Goal: Information Seeking & Learning: Compare options

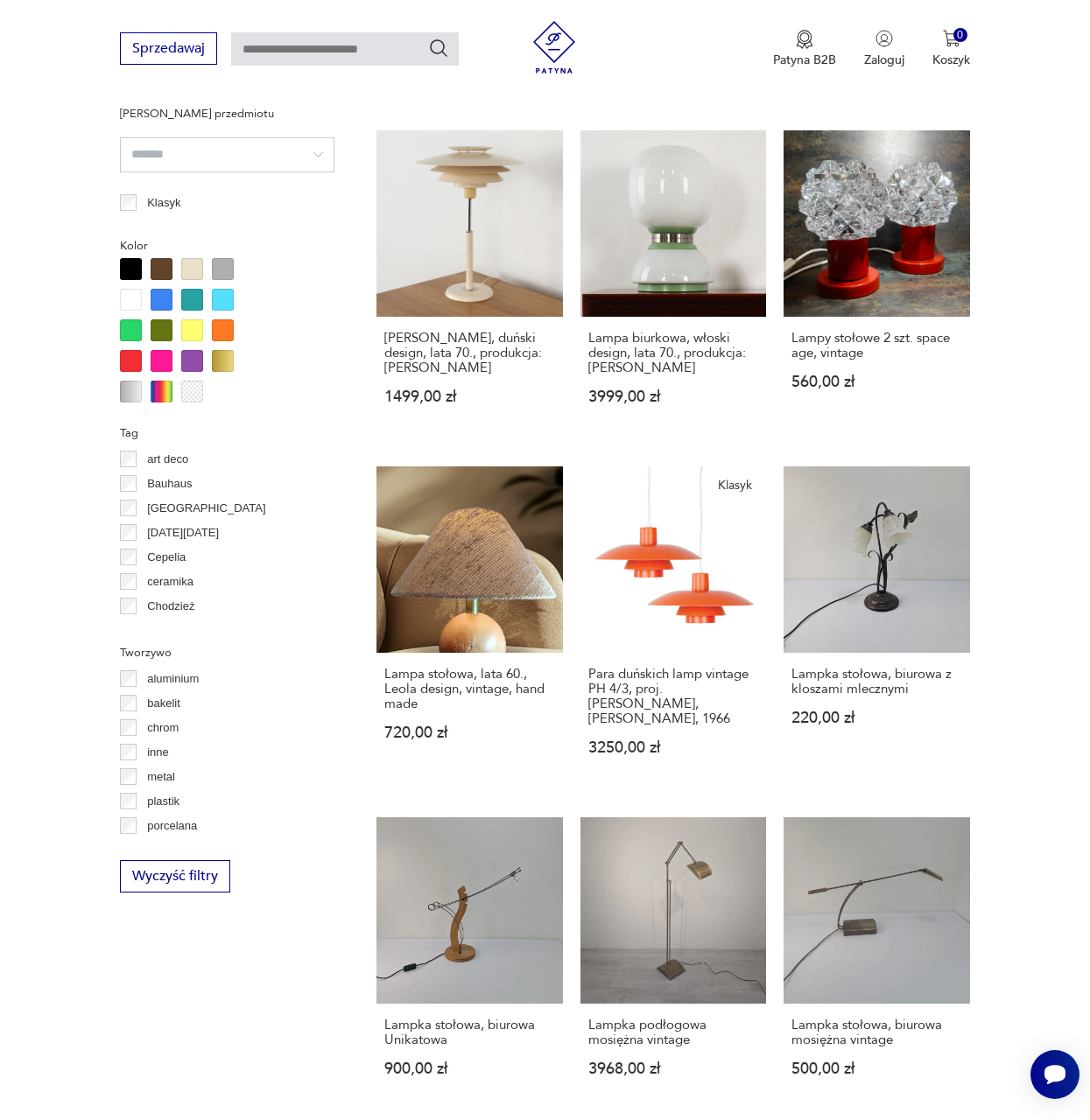
scroll to position [1453, 0]
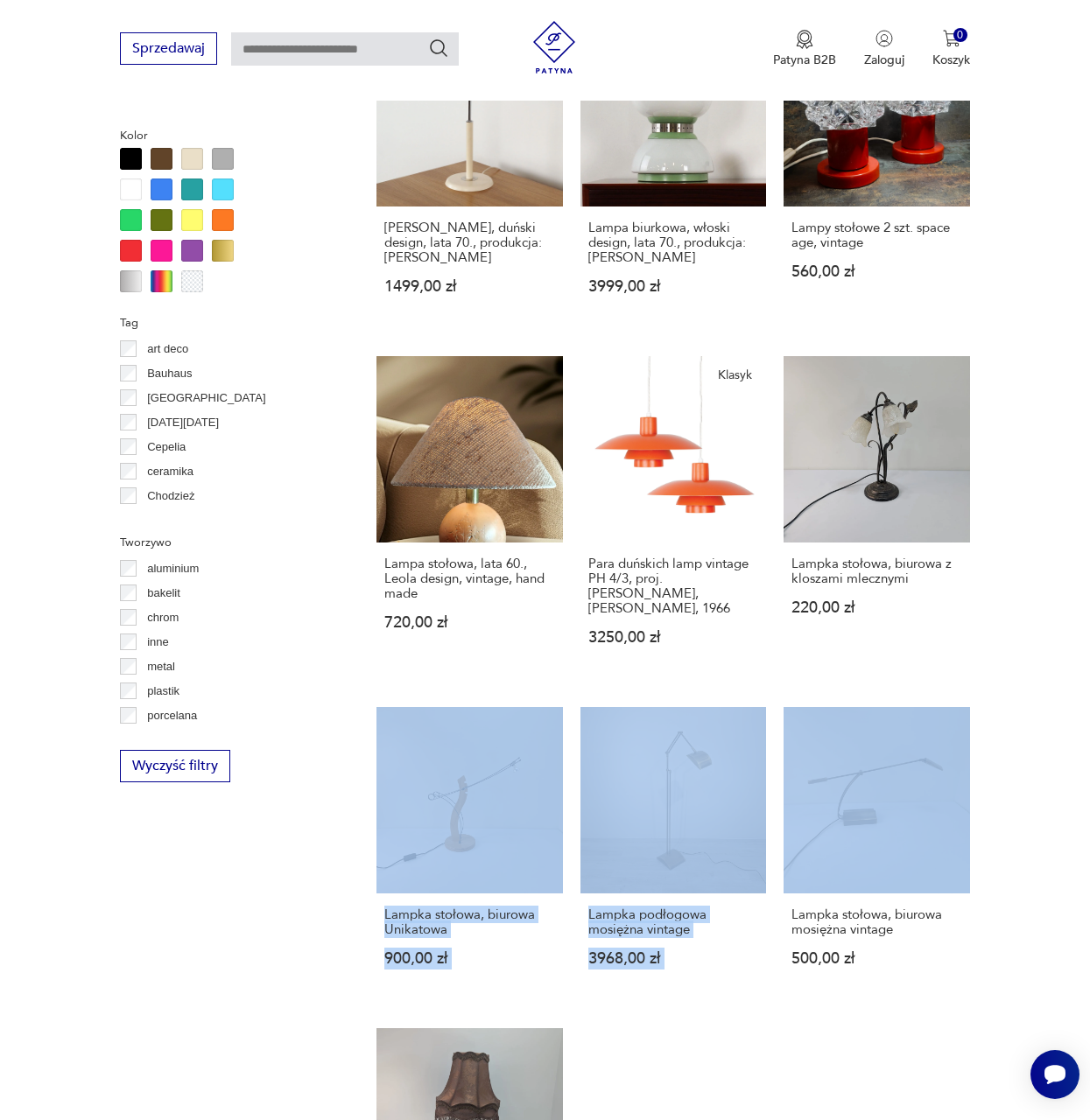
drag, startPoint x: 1087, startPoint y: 594, endPoint x: 1054, endPoint y: 747, distance: 156.5
click at [1054, 747] on section "Filtruj produkty Cena MIN MAX OK Promocja Datowanie OK Kraj pochodzenia Niemcy …" at bounding box center [545, 386] width 1090 height 2223
click at [1044, 672] on section "Filtruj produkty Cena MIN MAX OK Promocja Datowanie OK Kraj pochodzenia Niemcy …" at bounding box center [545, 386] width 1090 height 2223
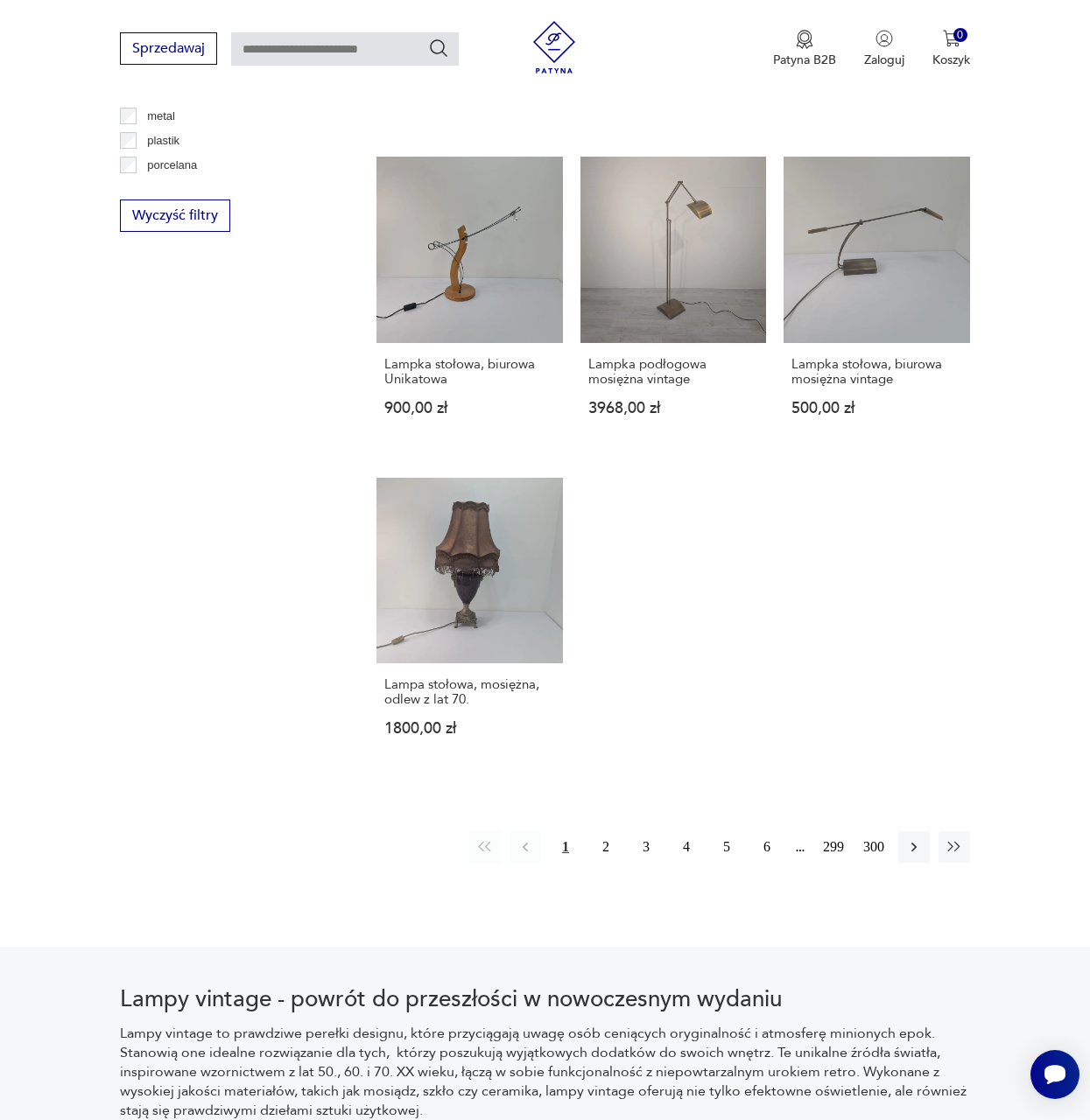
scroll to position [2026, 0]
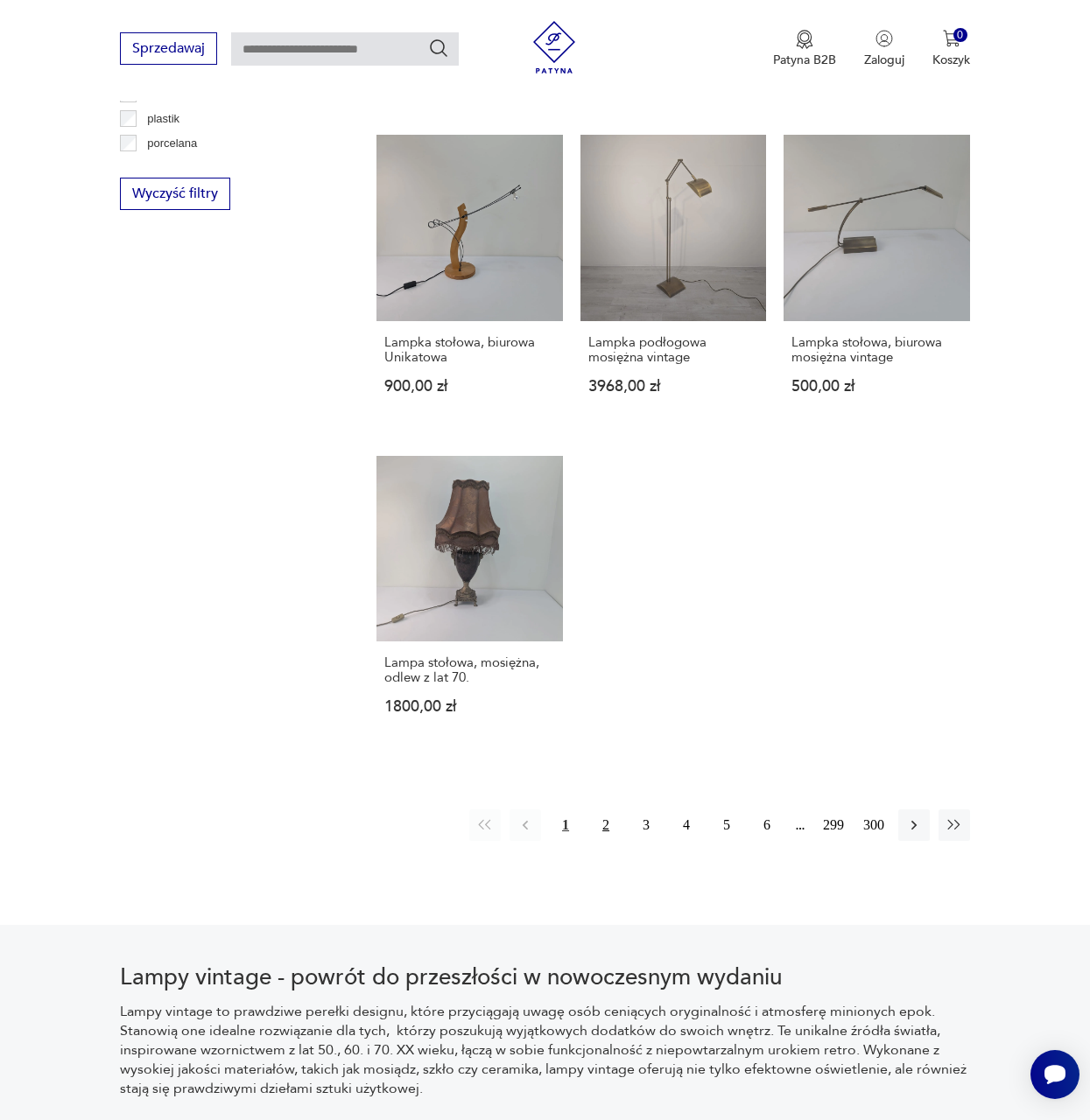
click at [612, 826] on button "2" at bounding box center [605, 825] width 31 height 31
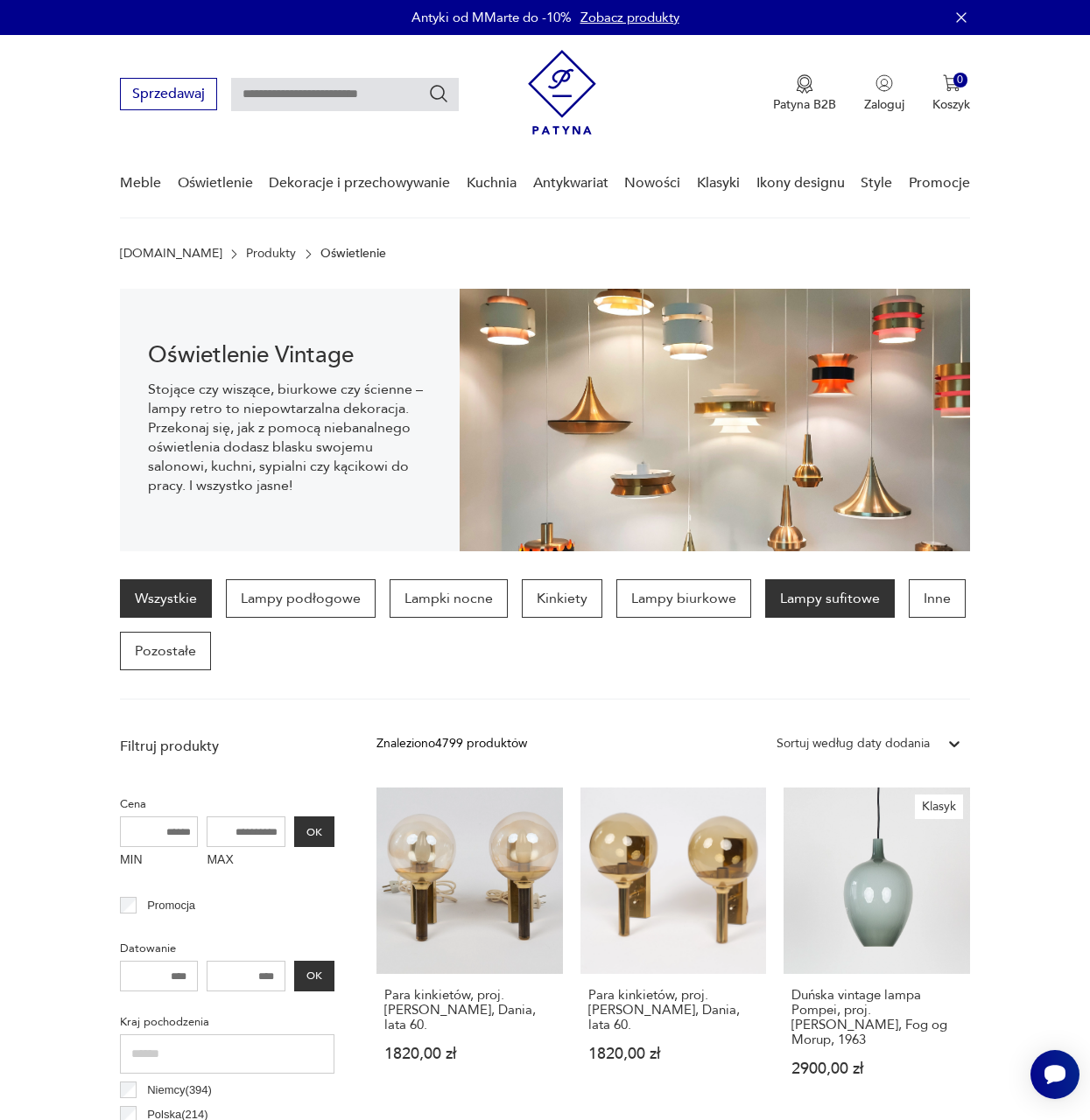
click at [822, 610] on p "Lampy sufitowe" at bounding box center [830, 598] width 130 height 38
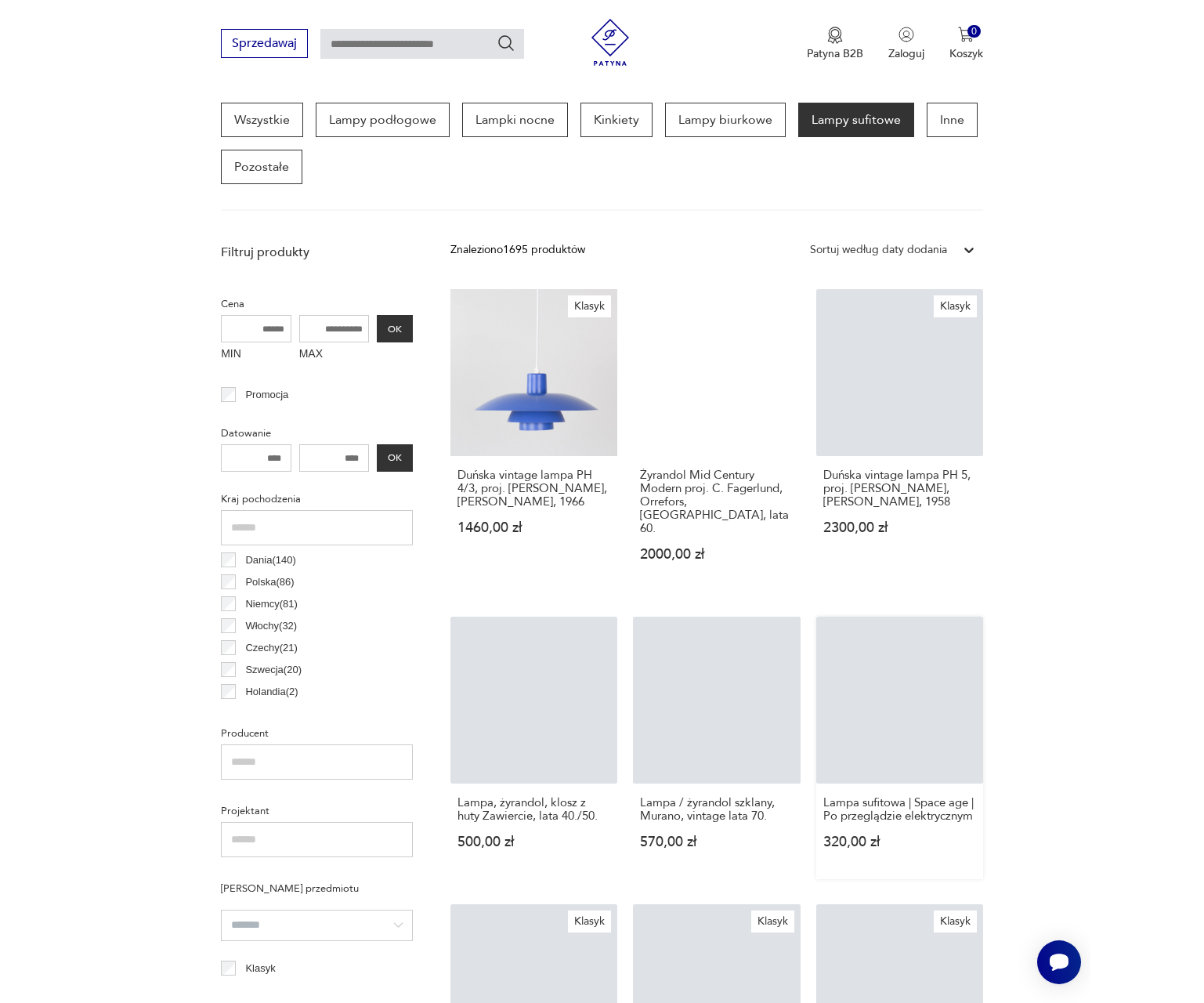
scroll to position [425, 0]
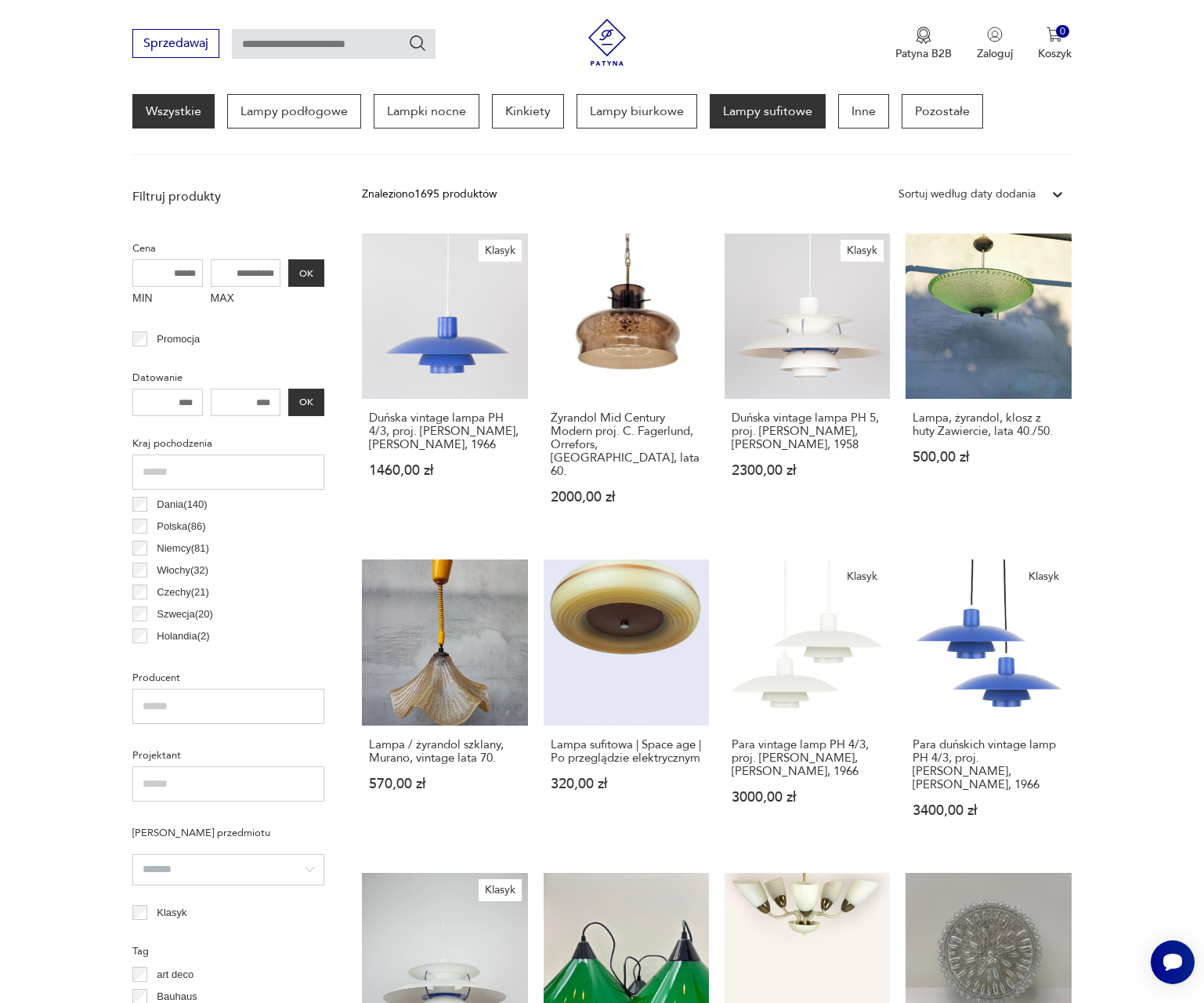
click at [174, 113] on link "Wszystkie" at bounding box center [173, 111] width 82 height 34
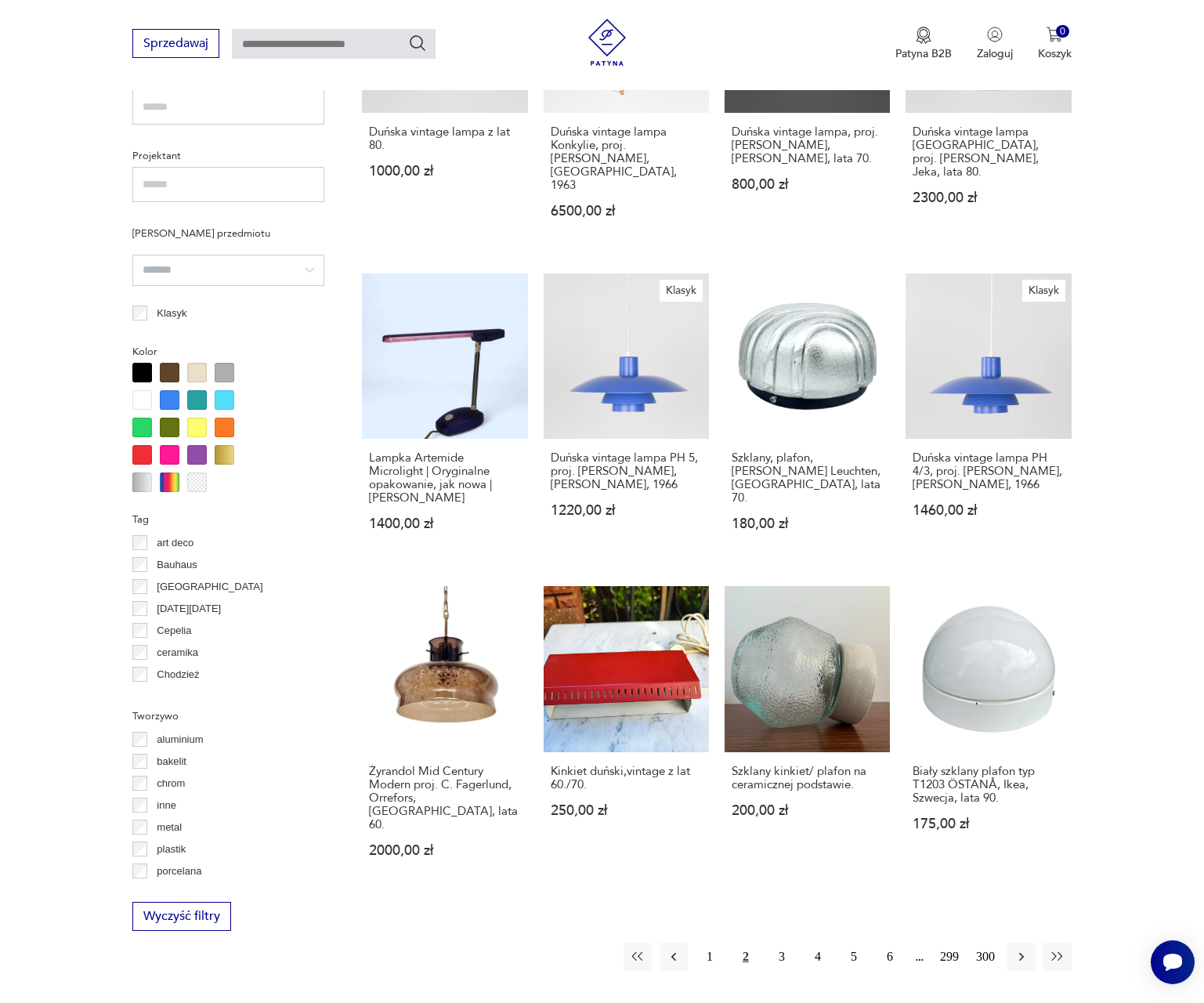
scroll to position [1033, 0]
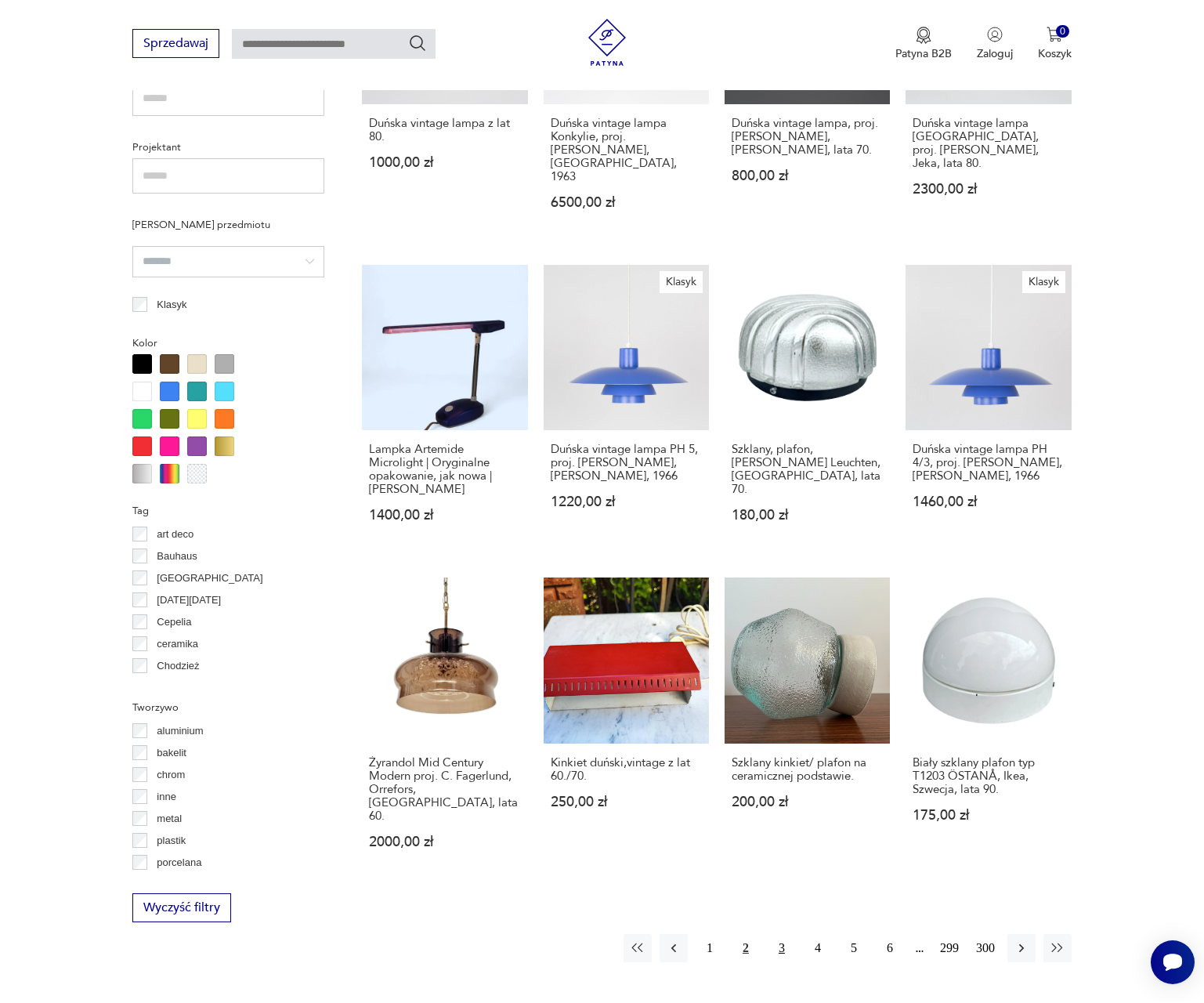
click at [776, 934] on button "3" at bounding box center [781, 947] width 28 height 28
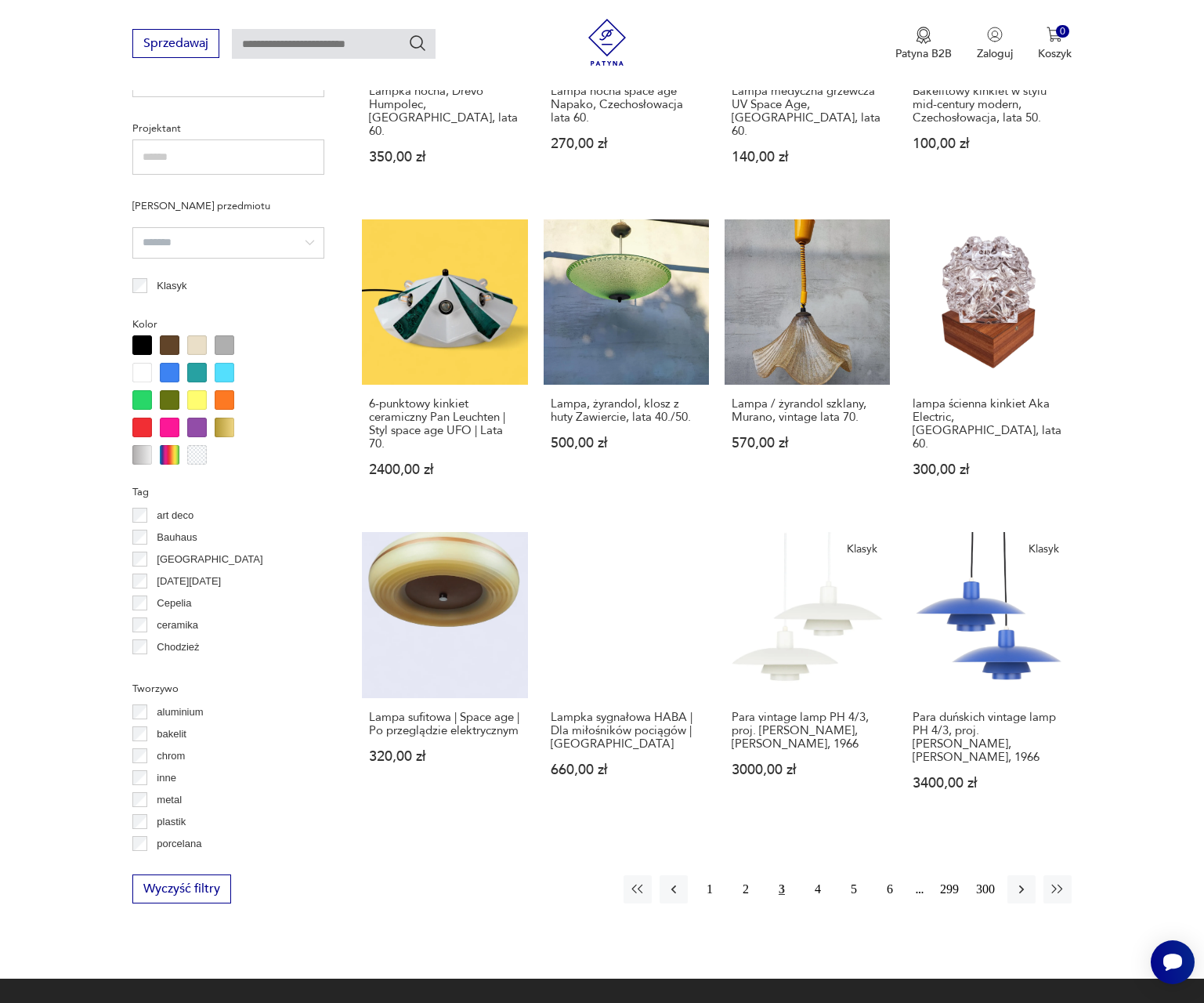
scroll to position [1105, 0]
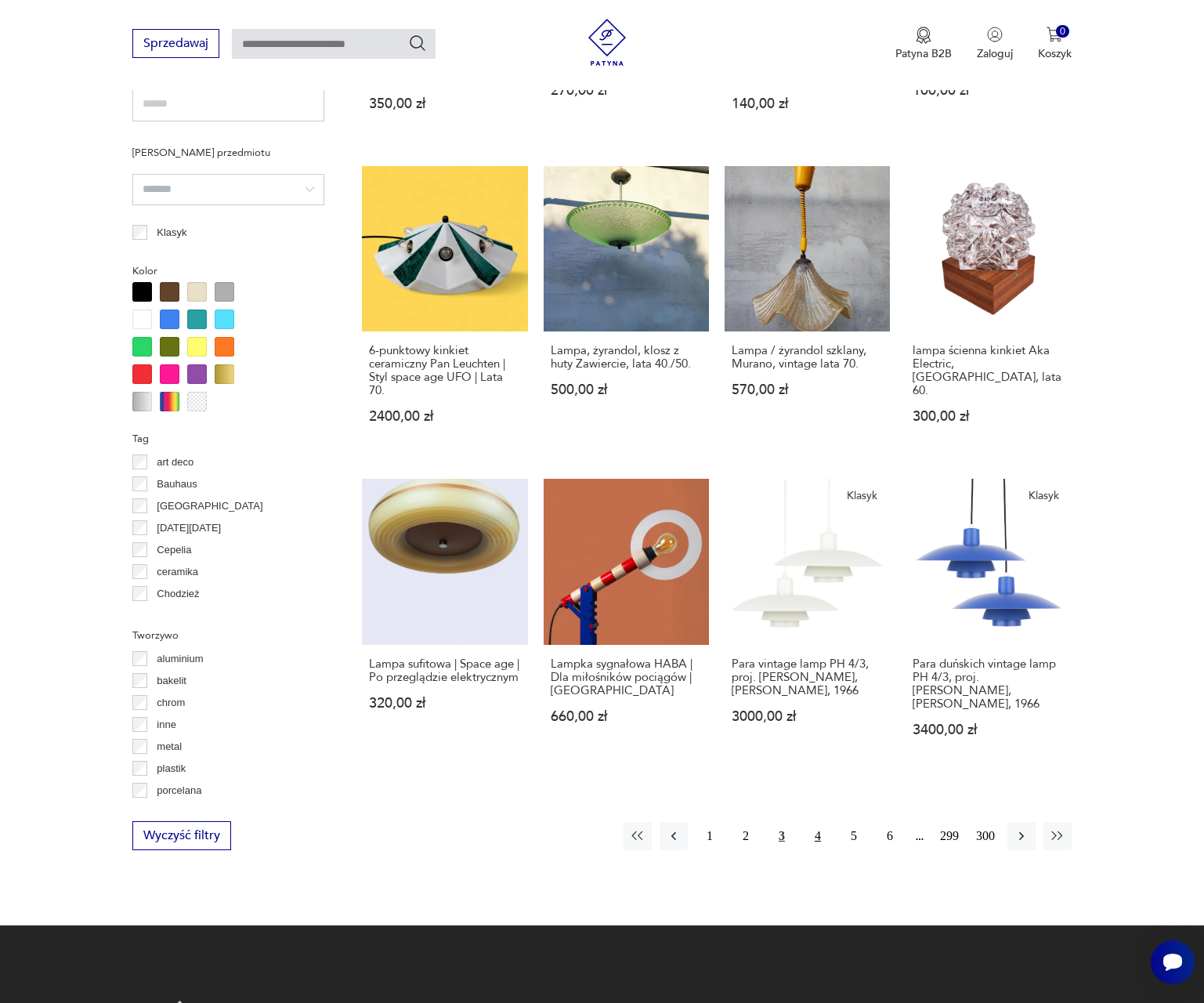
click at [821, 822] on button "4" at bounding box center [817, 836] width 28 height 28
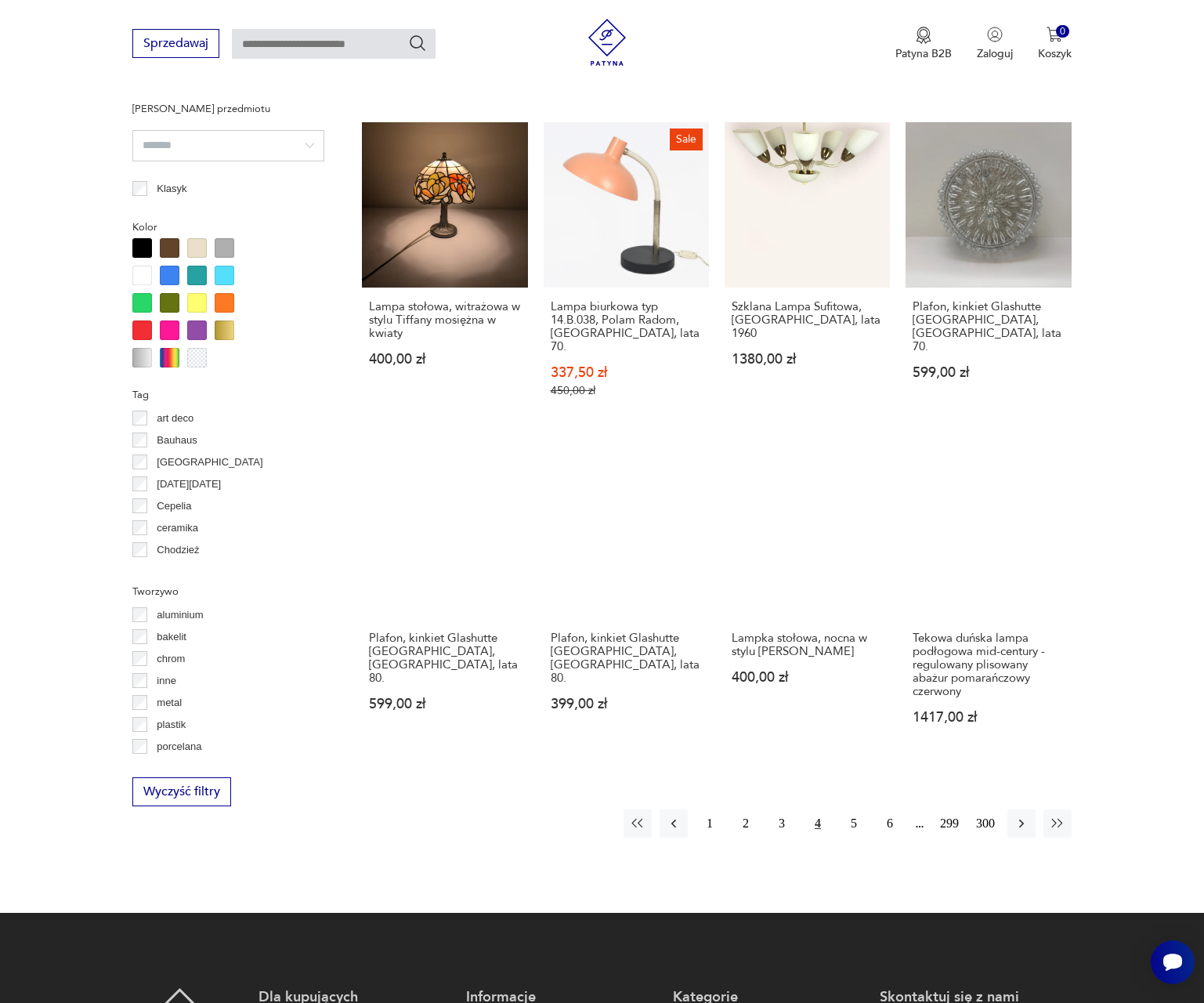
scroll to position [1388, 0]
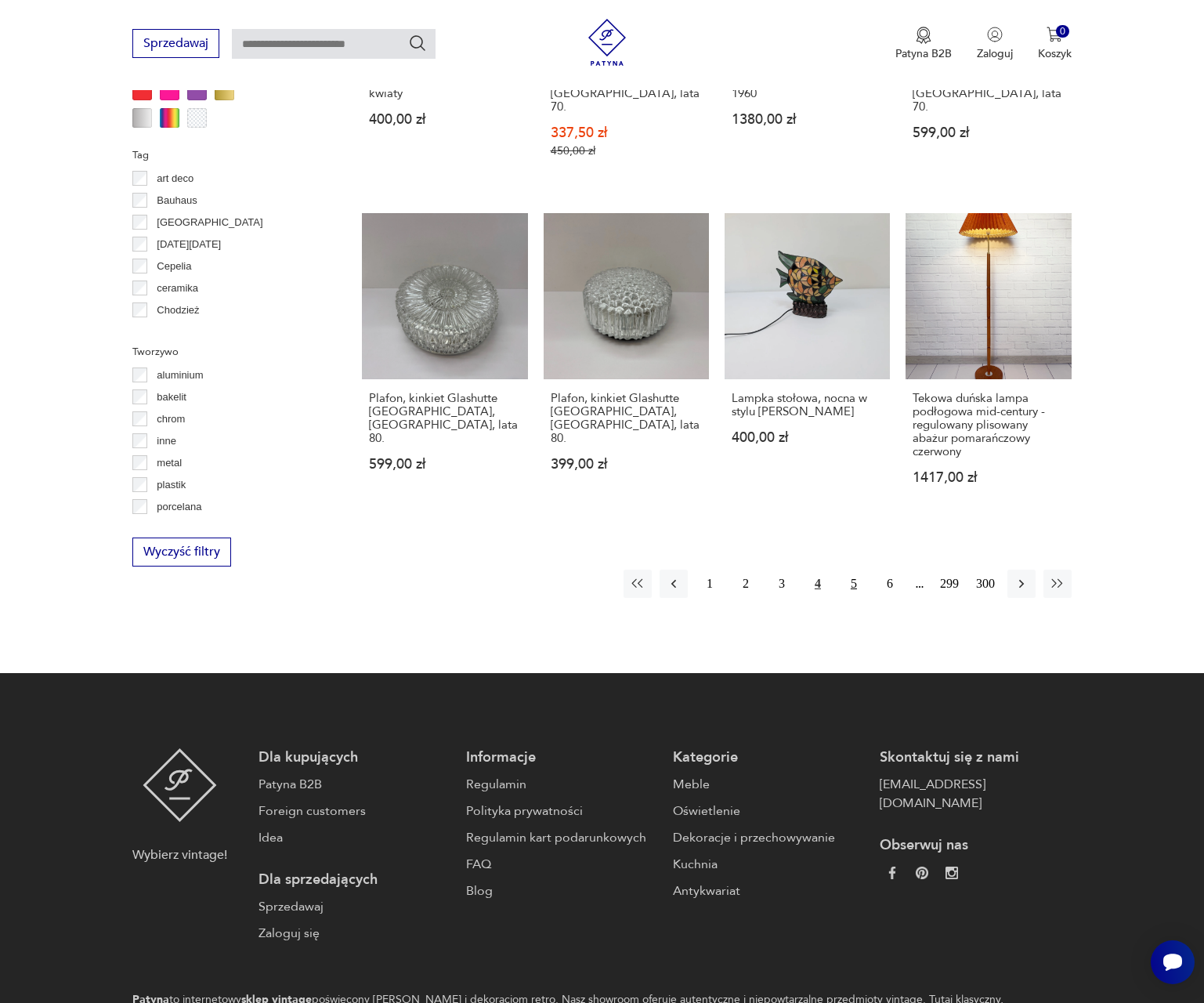
click at [856, 570] on button "5" at bounding box center [853, 583] width 28 height 28
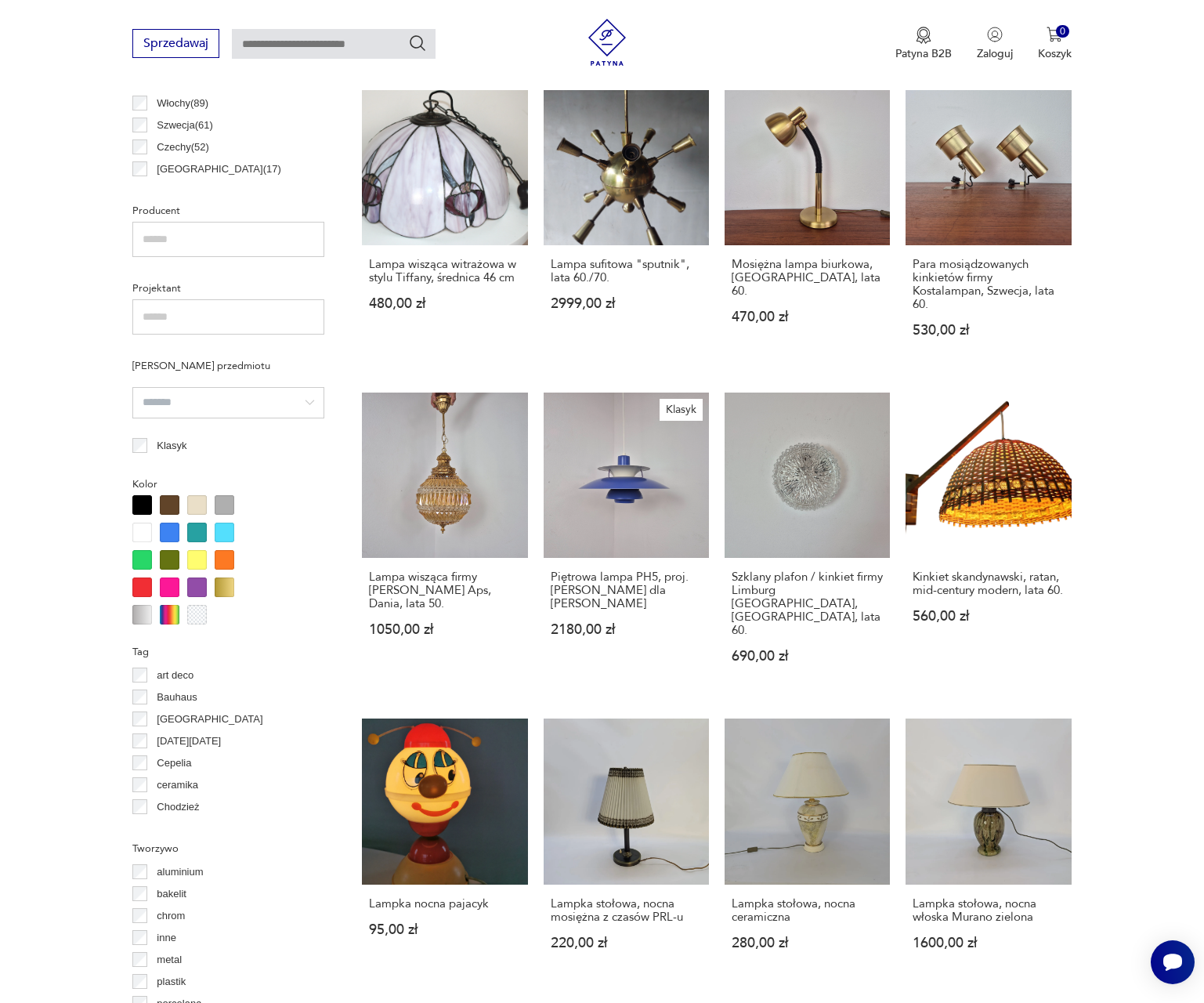
scroll to position [1074, 0]
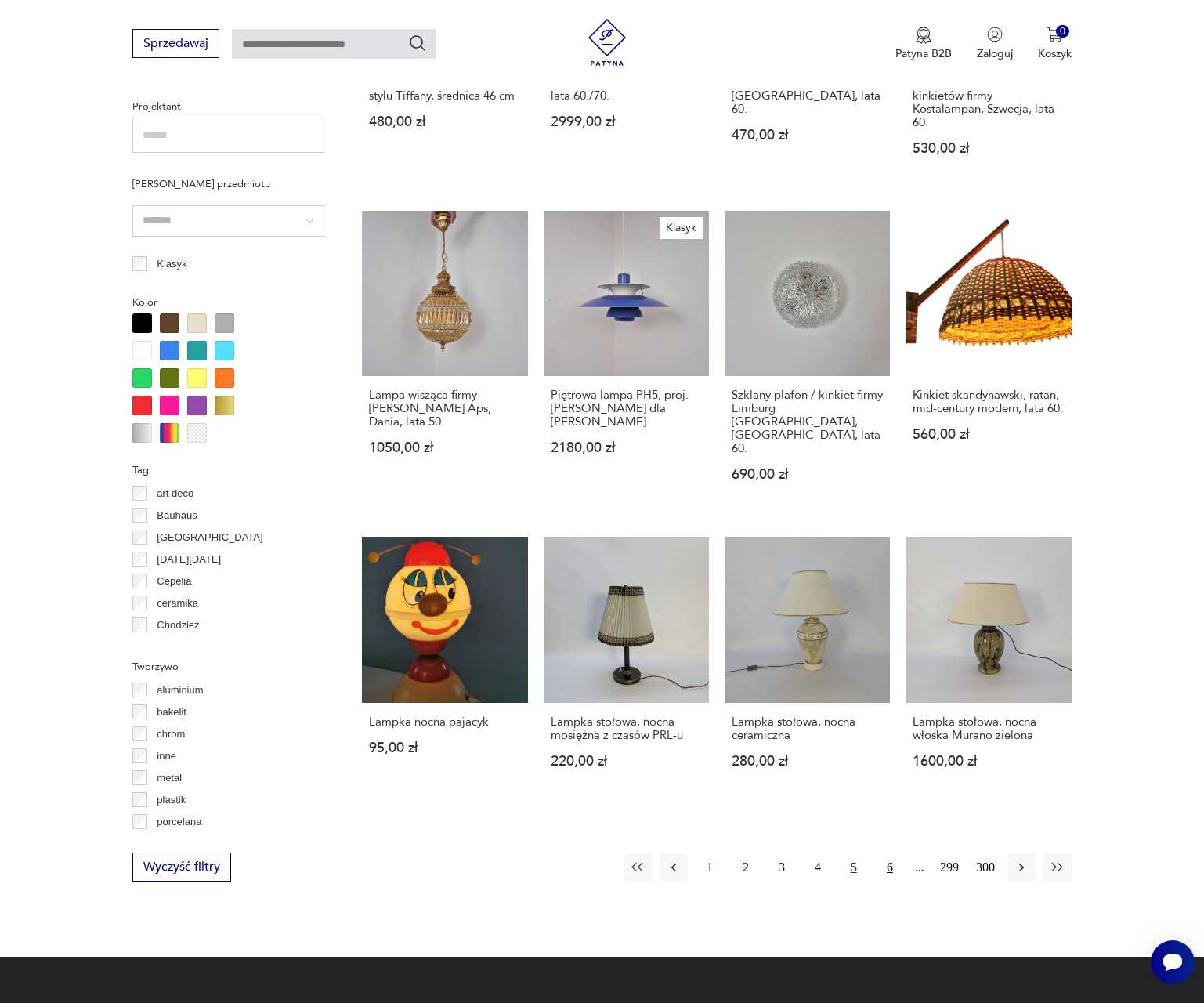
click at [892, 853] on button "6" at bounding box center [890, 867] width 28 height 28
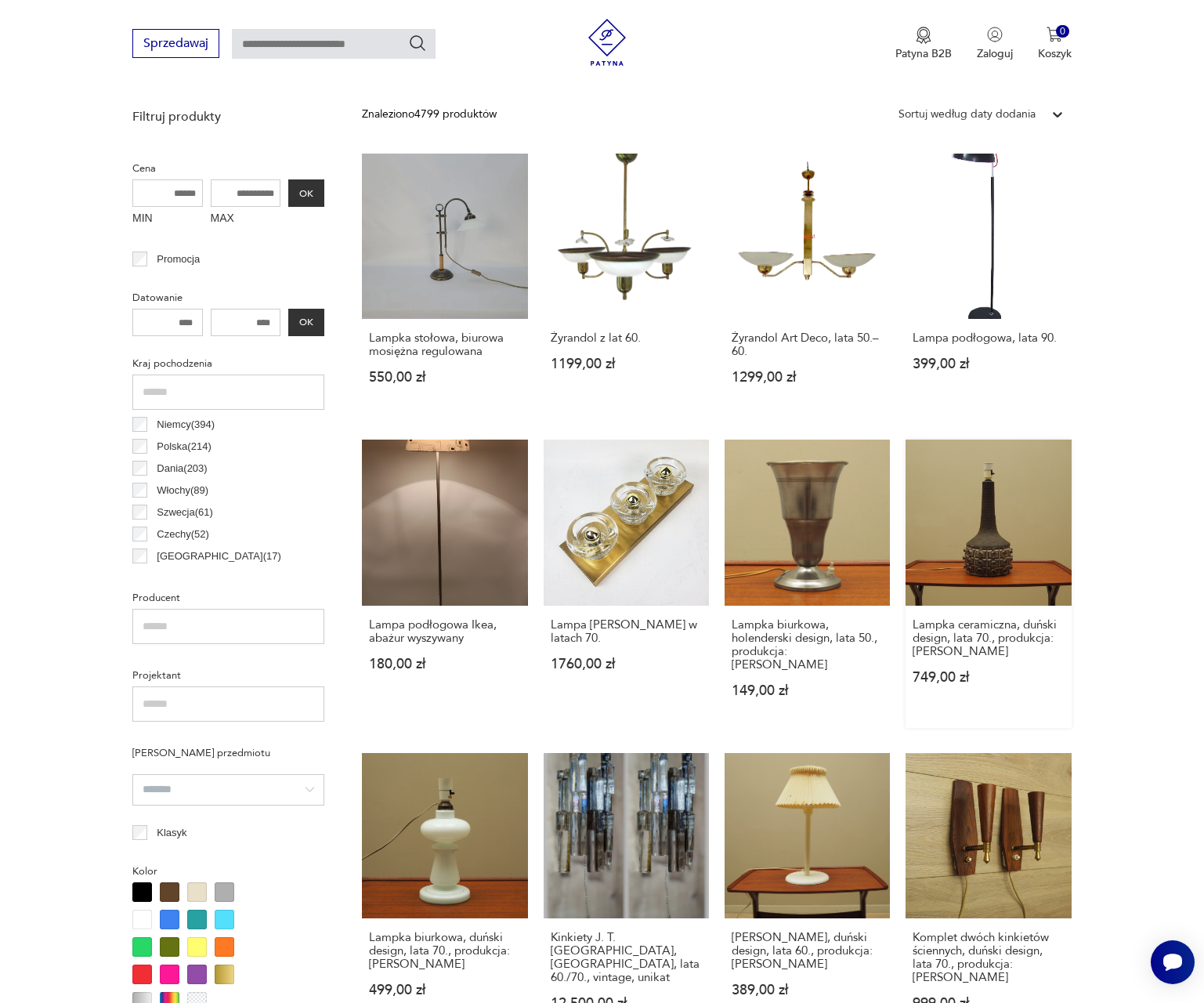
scroll to position [1383, 0]
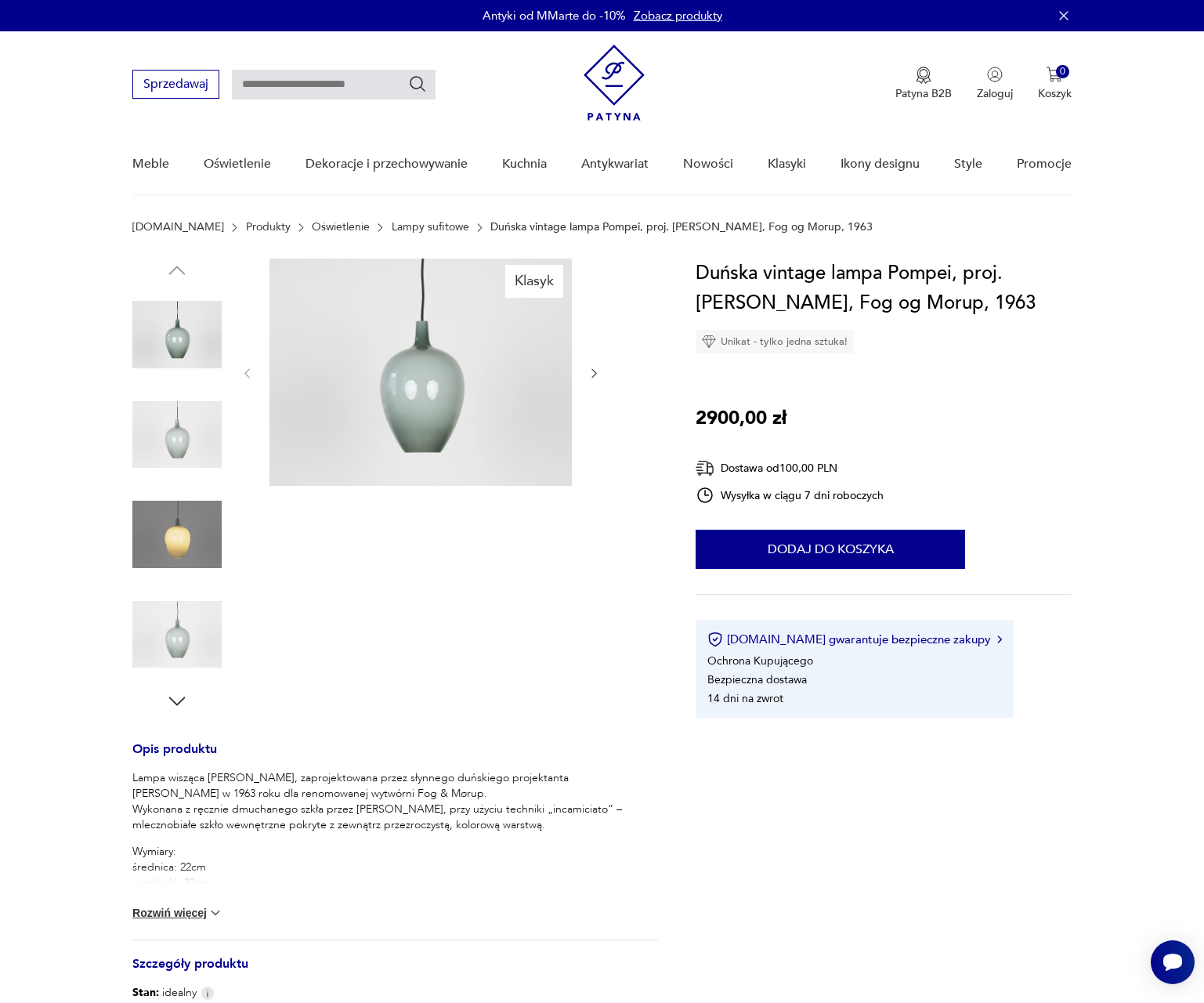
click at [177, 432] on img at bounding box center [177, 435] width 89 height 89
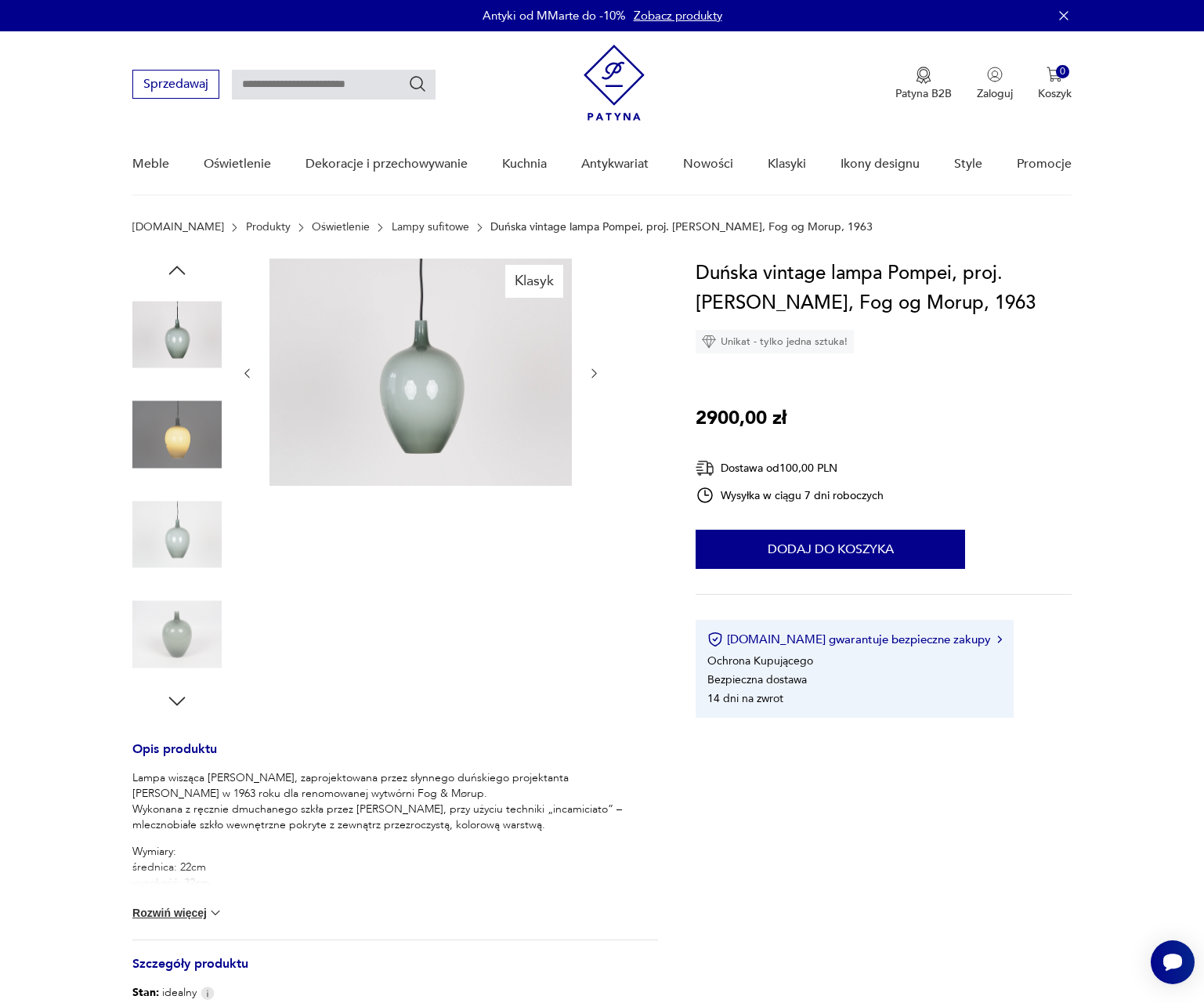
click at [177, 516] on img at bounding box center [177, 534] width 89 height 89
click at [167, 563] on img at bounding box center [177, 534] width 89 height 89
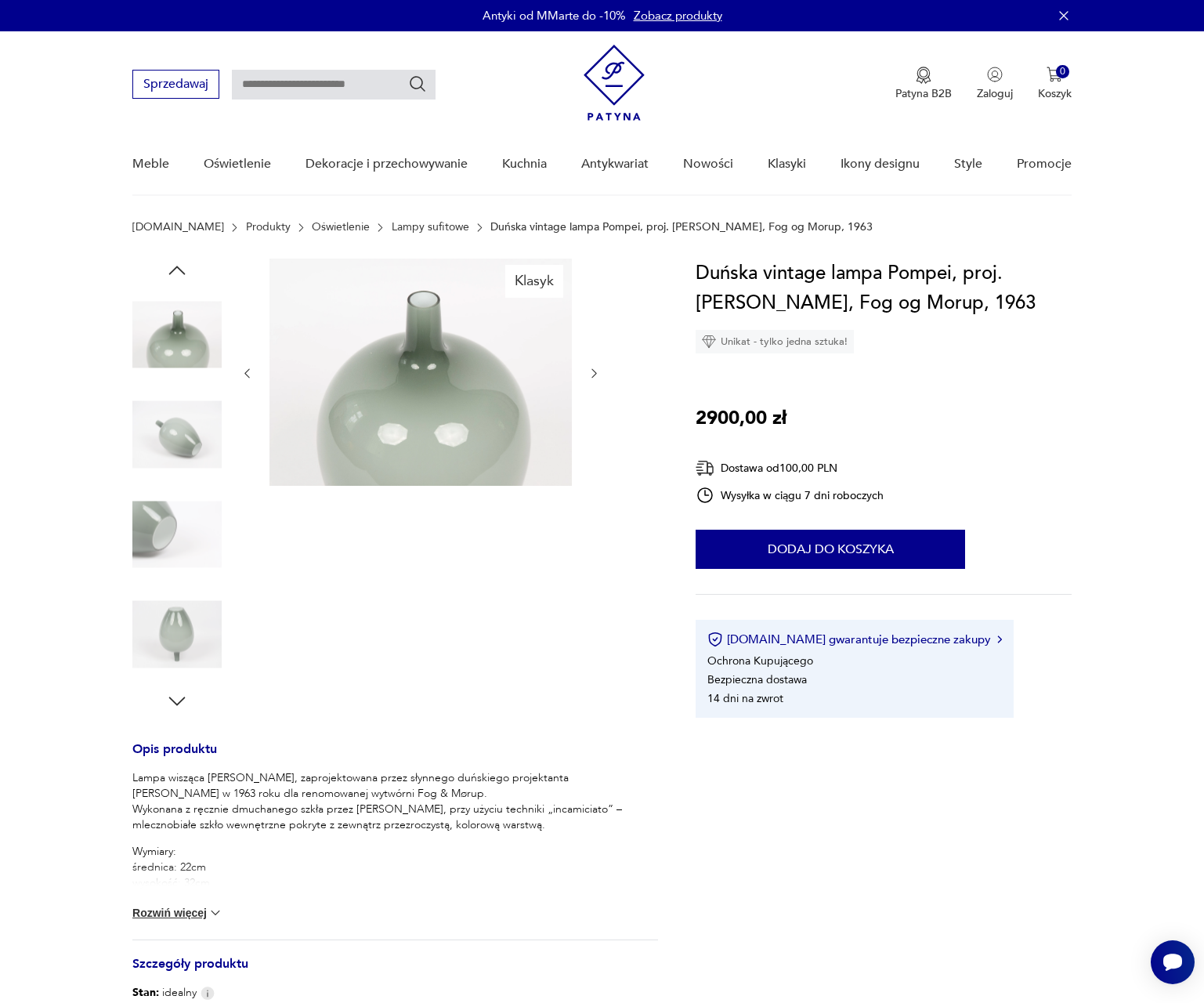
click at [181, 534] on img at bounding box center [177, 534] width 89 height 89
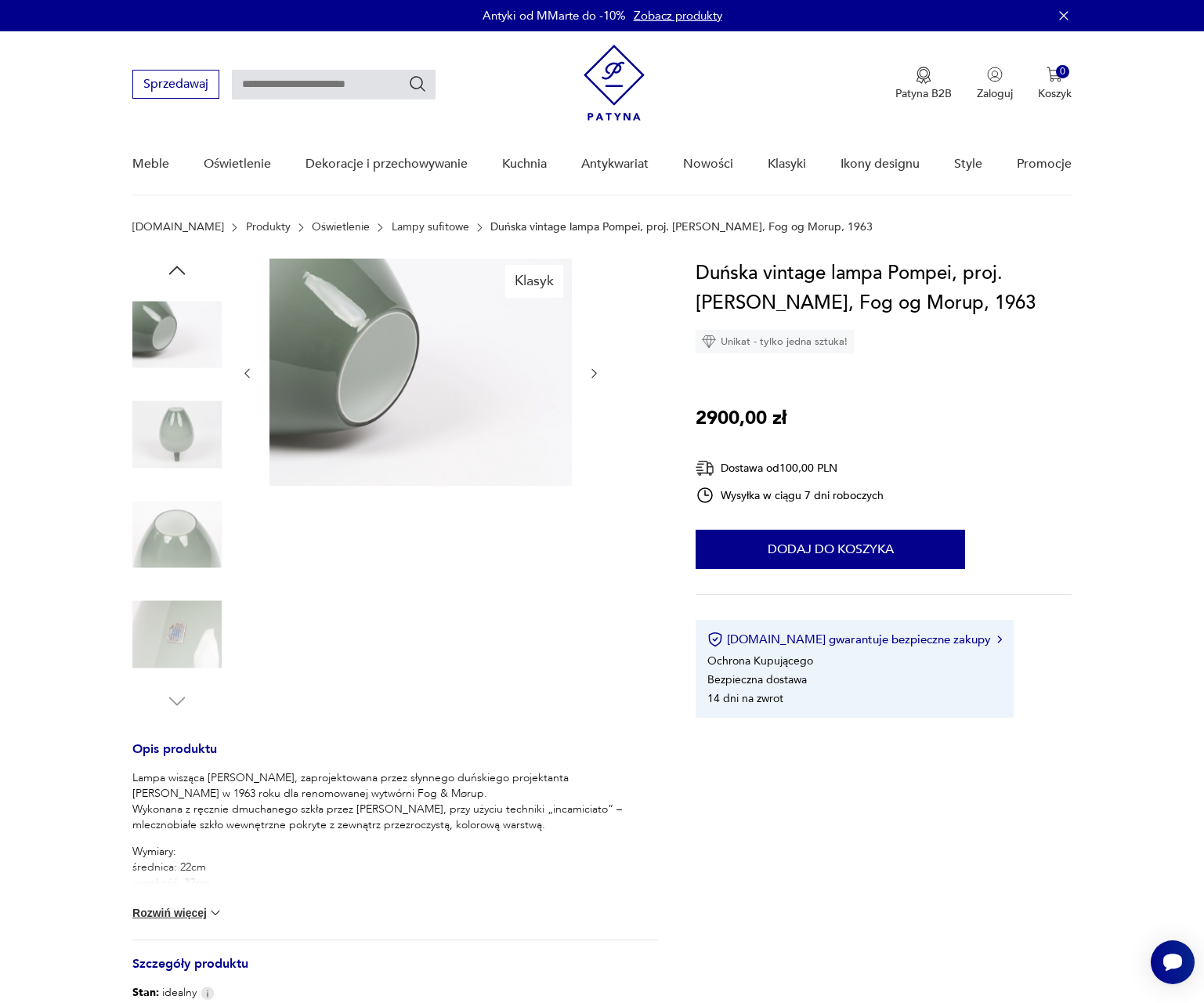
click at [185, 437] on img at bounding box center [177, 435] width 89 height 89
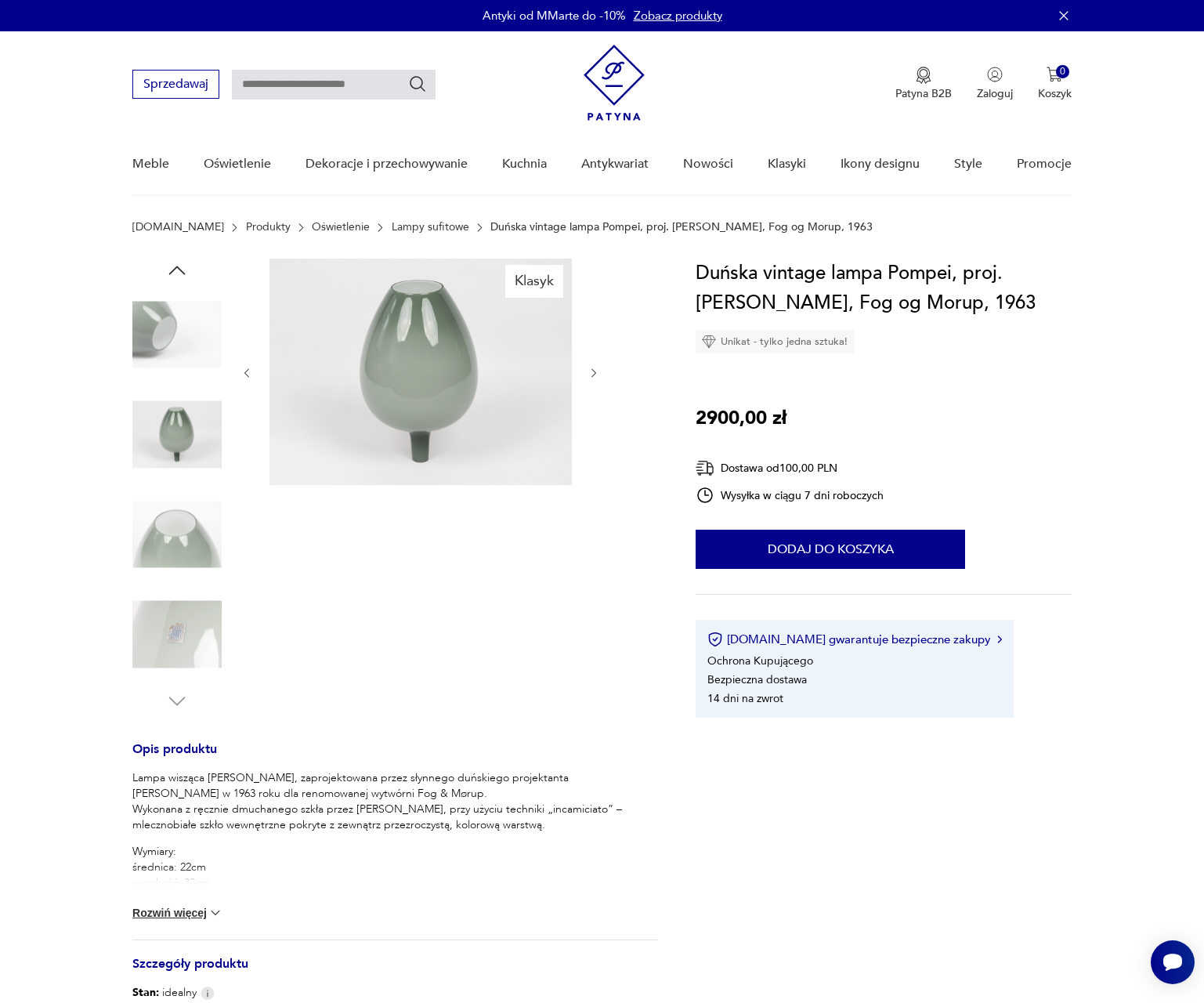
click at [195, 490] on img at bounding box center [177, 534] width 89 height 89
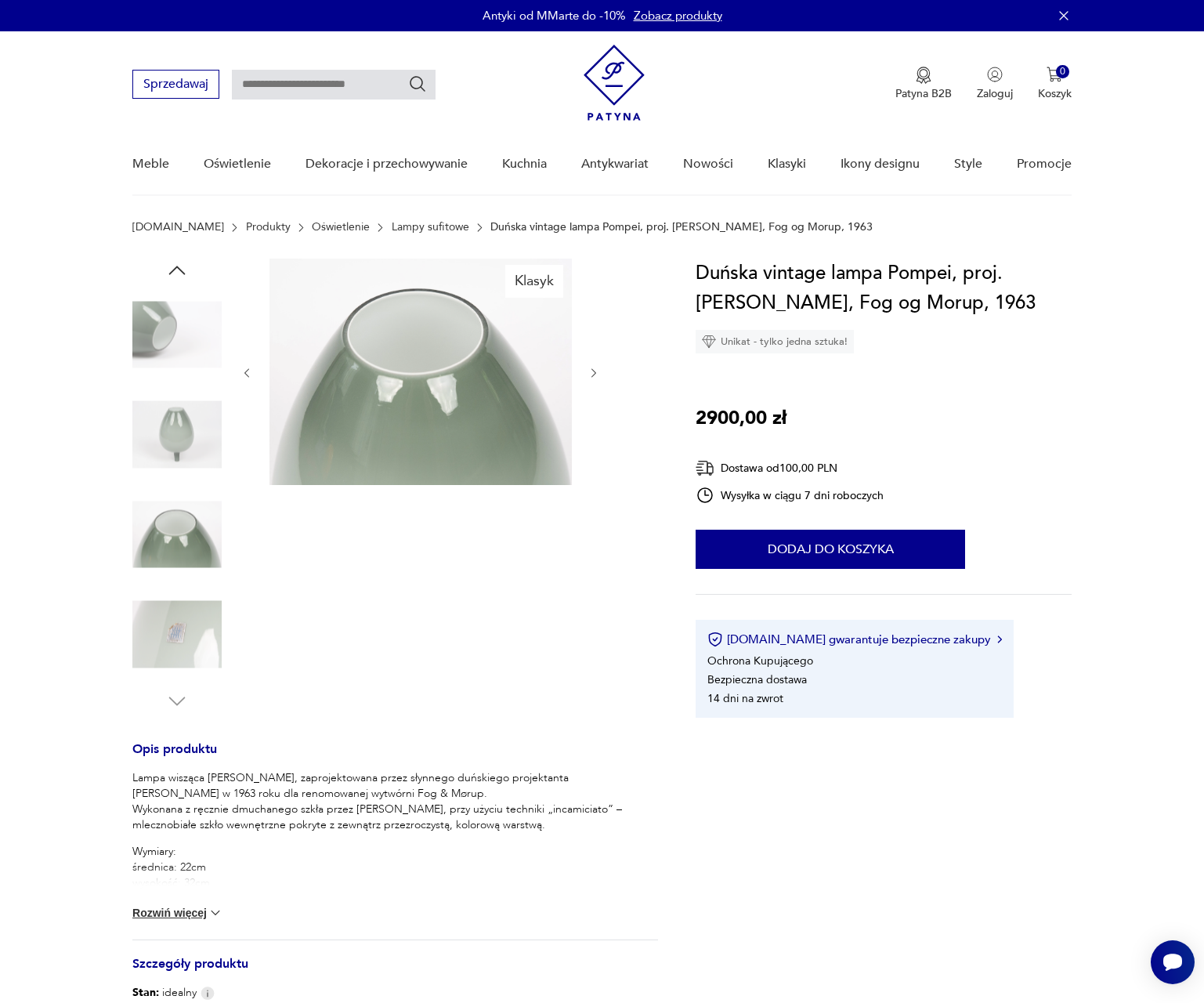
click at [189, 603] on img at bounding box center [177, 634] width 89 height 89
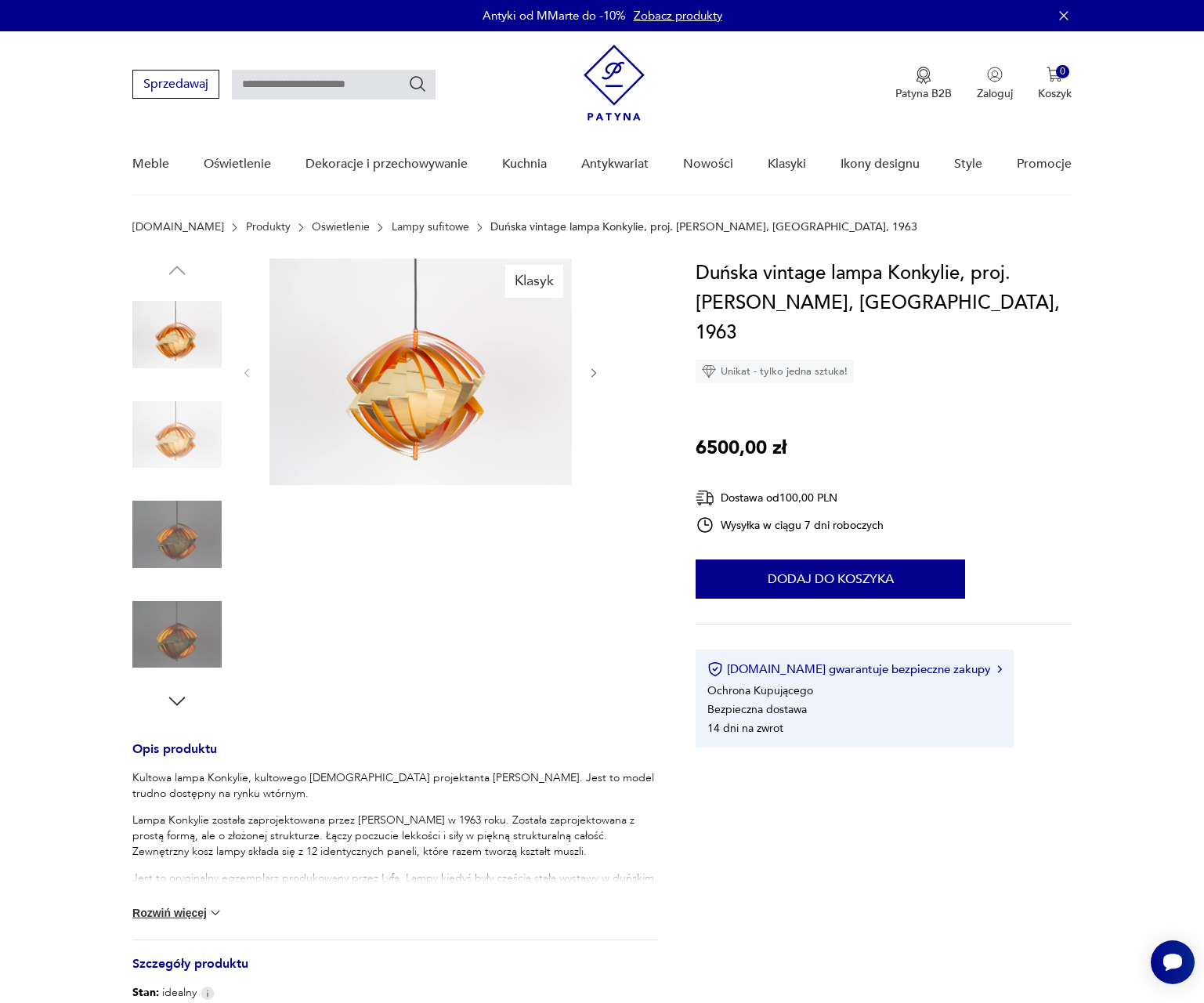
click at [197, 443] on img at bounding box center [177, 435] width 89 height 89
click at [193, 447] on img at bounding box center [177, 435] width 89 height 89
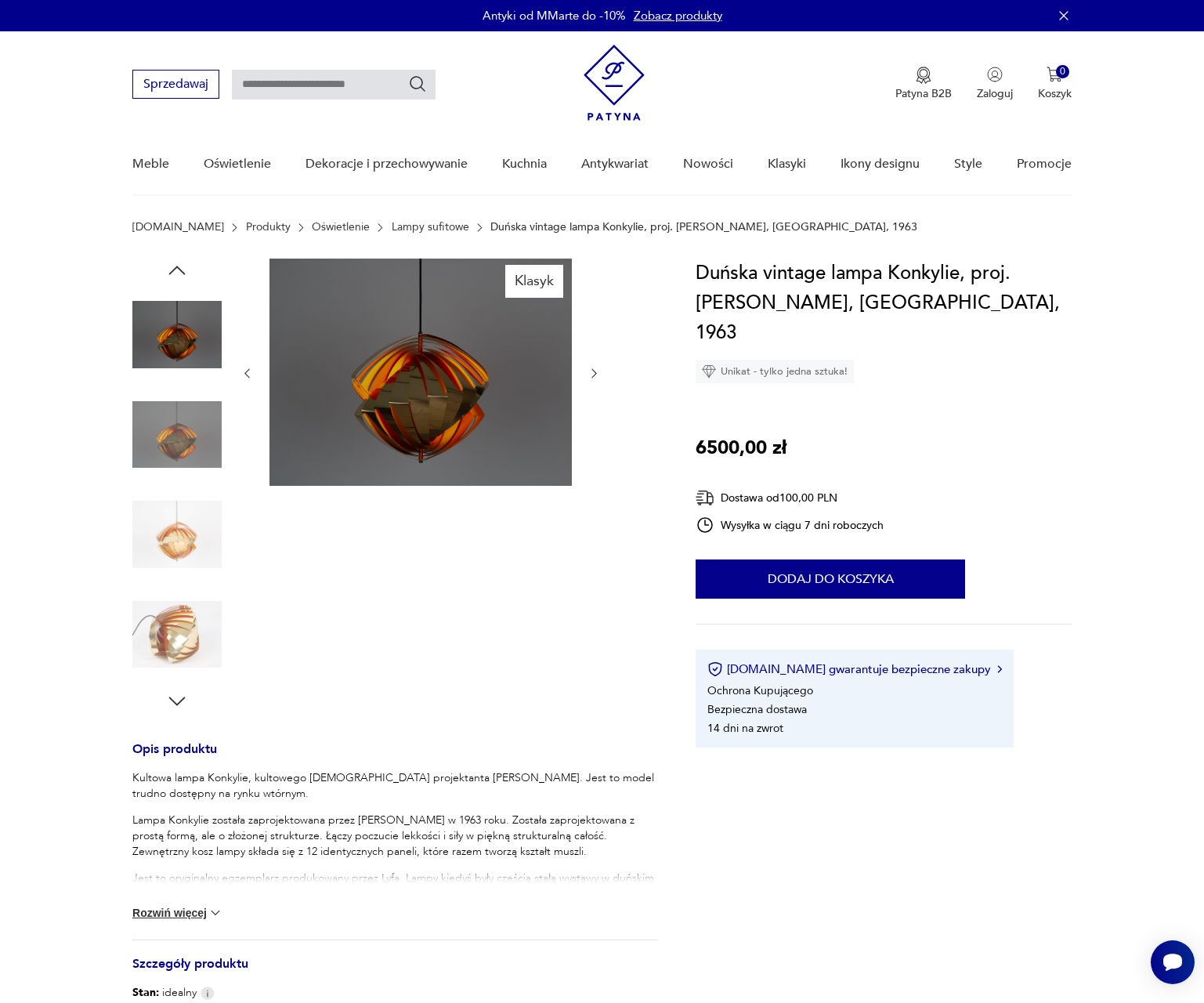
click at [179, 473] on img at bounding box center [177, 435] width 89 height 89
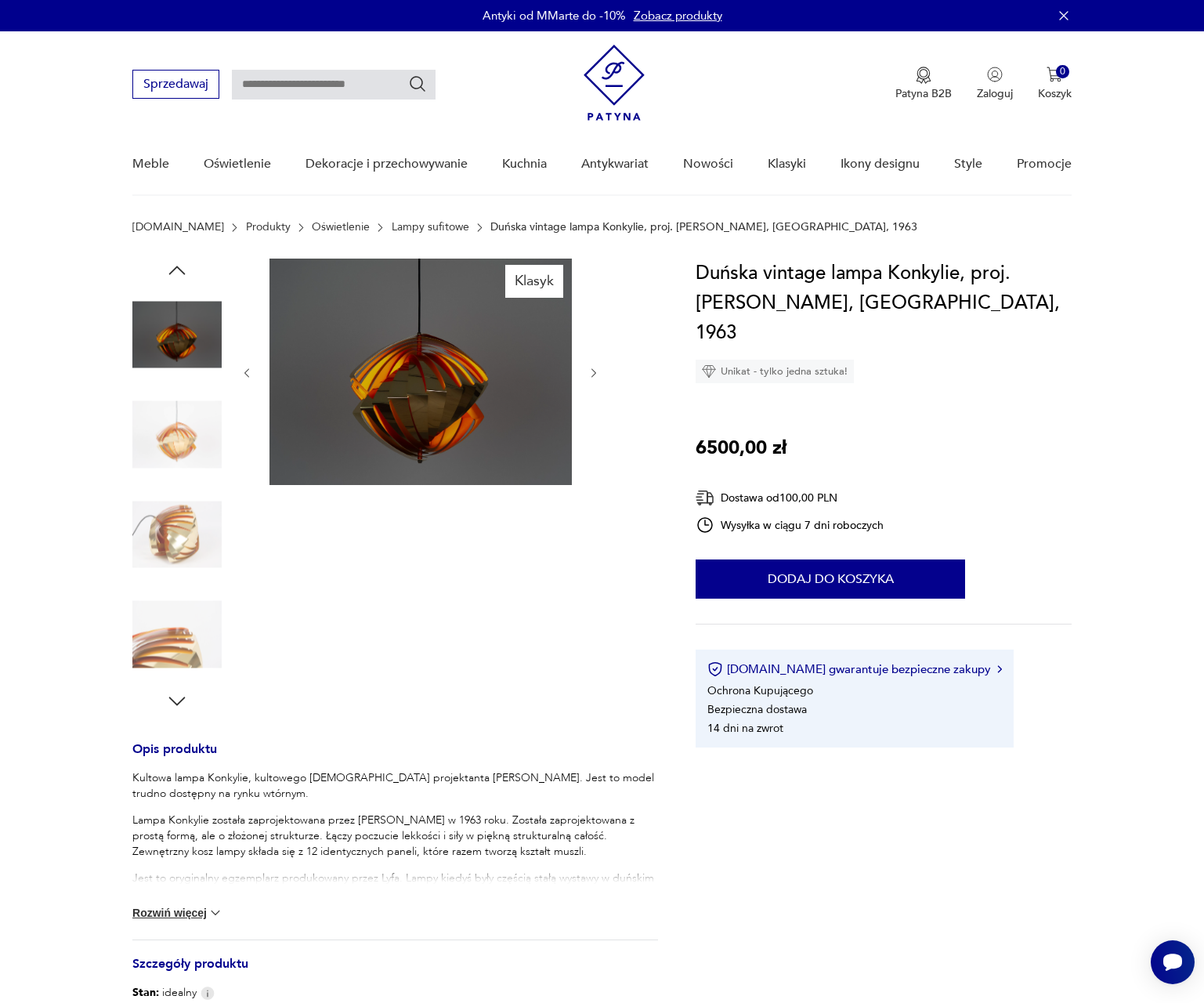
click at [178, 507] on img at bounding box center [177, 534] width 89 height 89
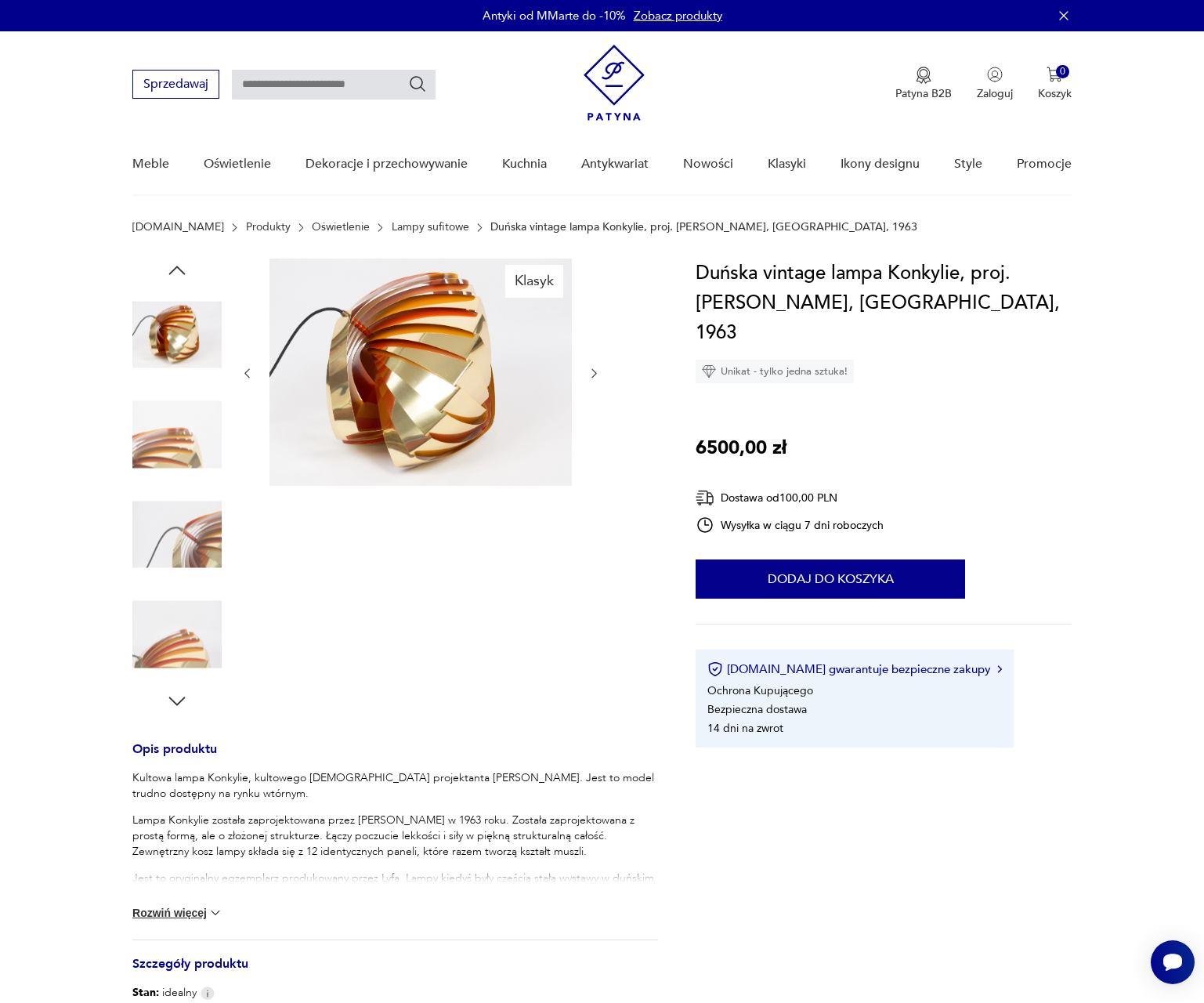
click at [171, 620] on img at bounding box center [177, 634] width 89 height 89
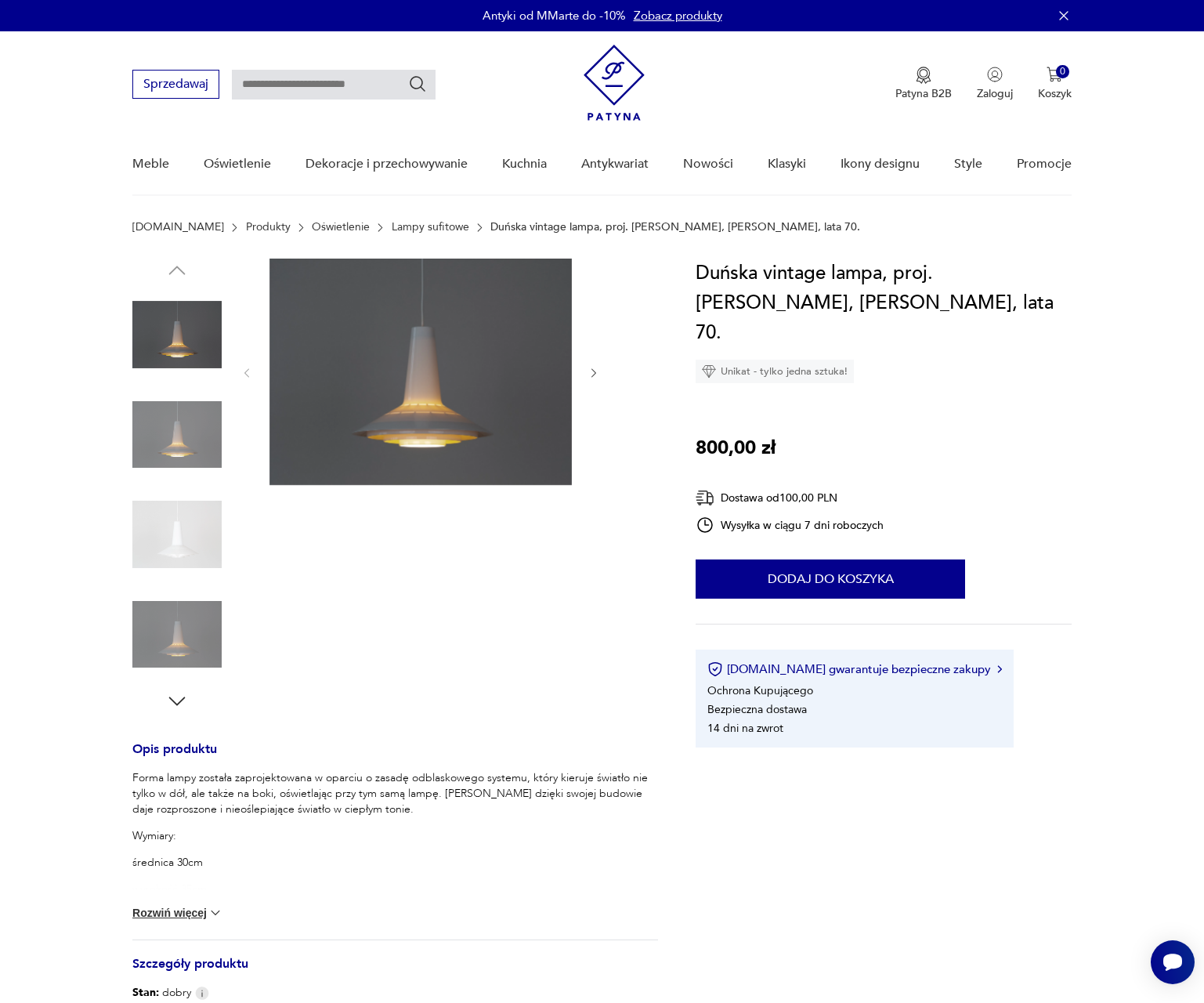
click at [171, 450] on img at bounding box center [177, 435] width 89 height 89
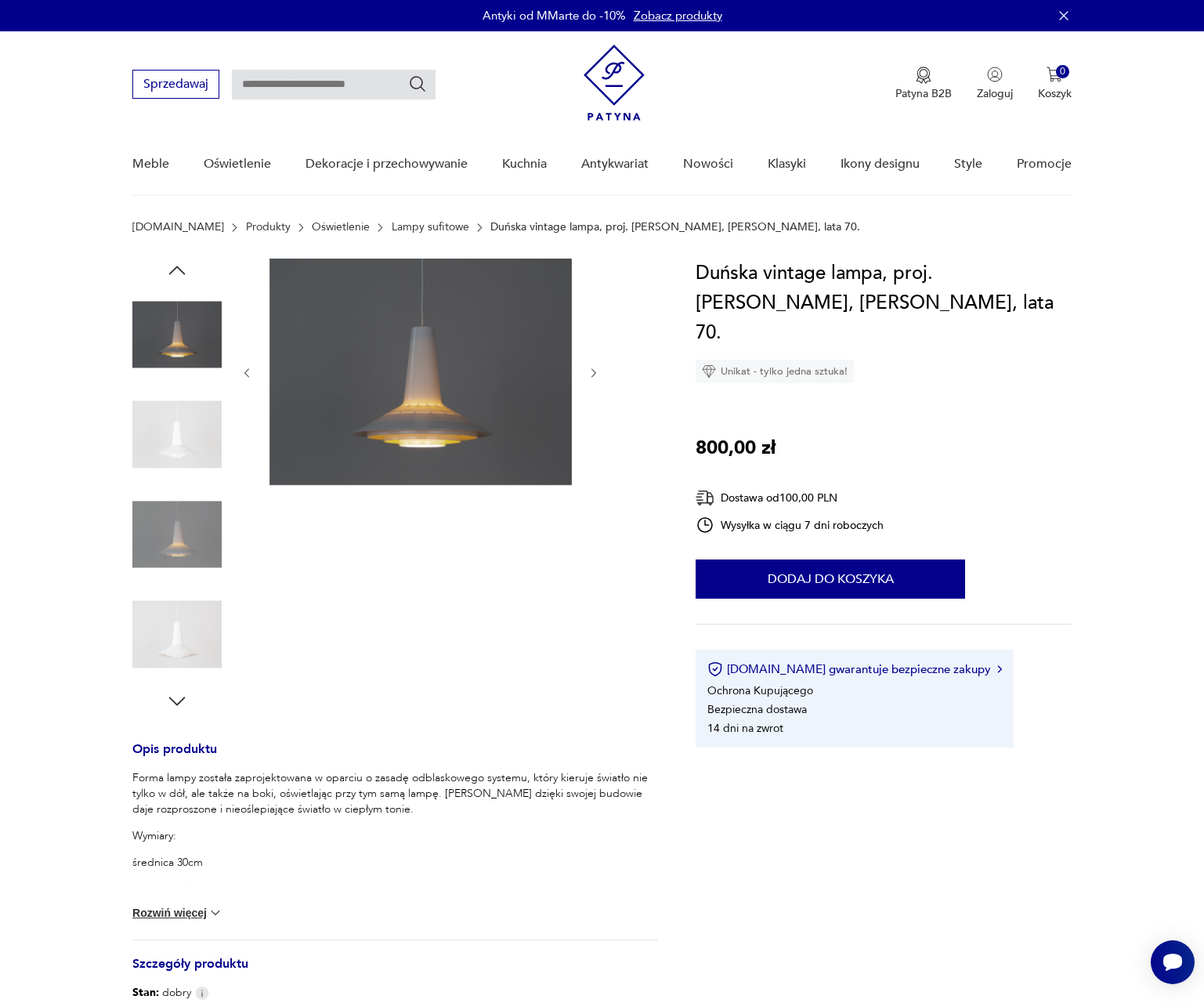
click at [176, 480] on div at bounding box center [177, 436] width 89 height 92
click at [166, 519] on img at bounding box center [177, 534] width 89 height 89
click at [169, 525] on img at bounding box center [177, 534] width 89 height 89
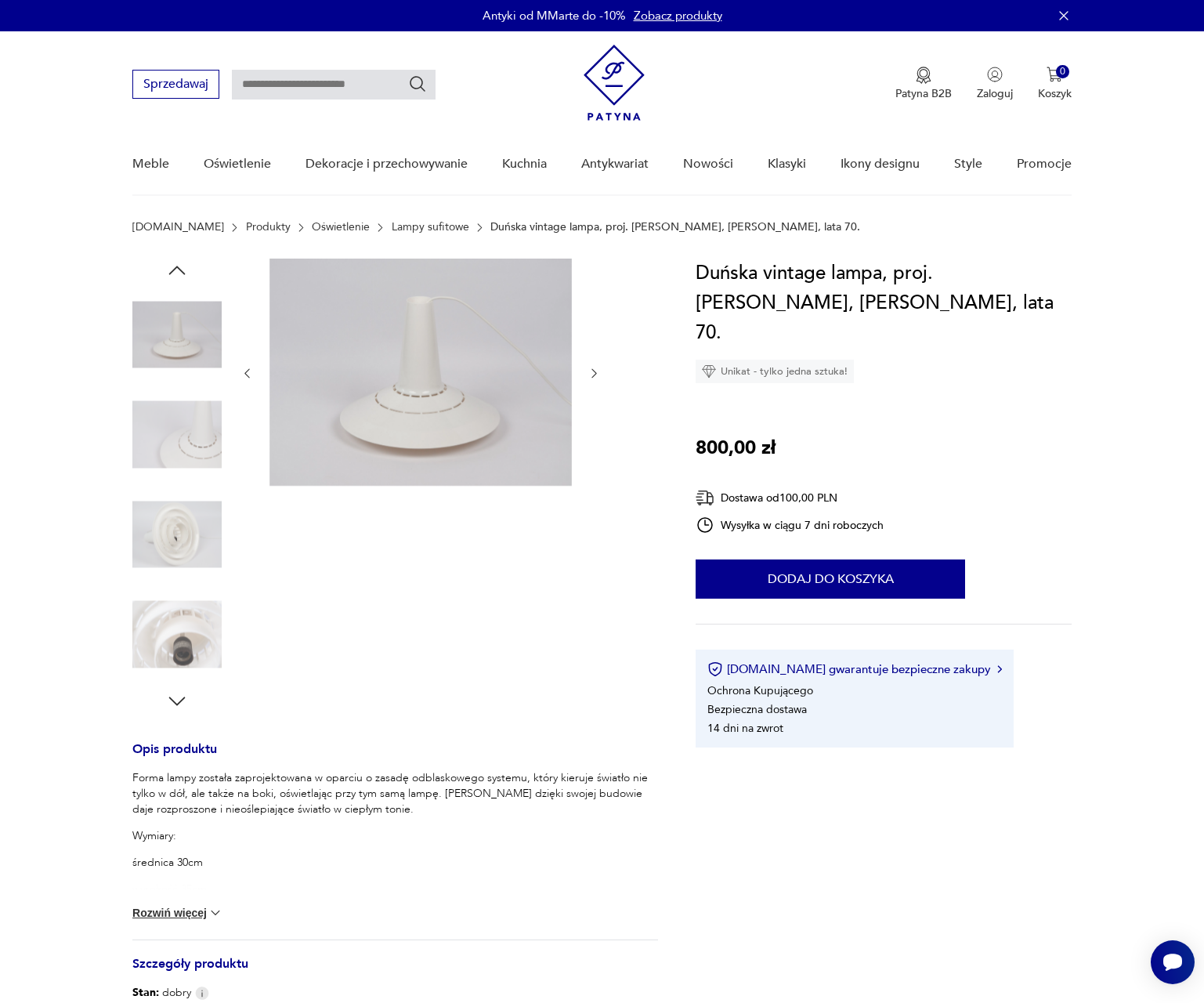
click at [171, 455] on img at bounding box center [177, 435] width 89 height 89
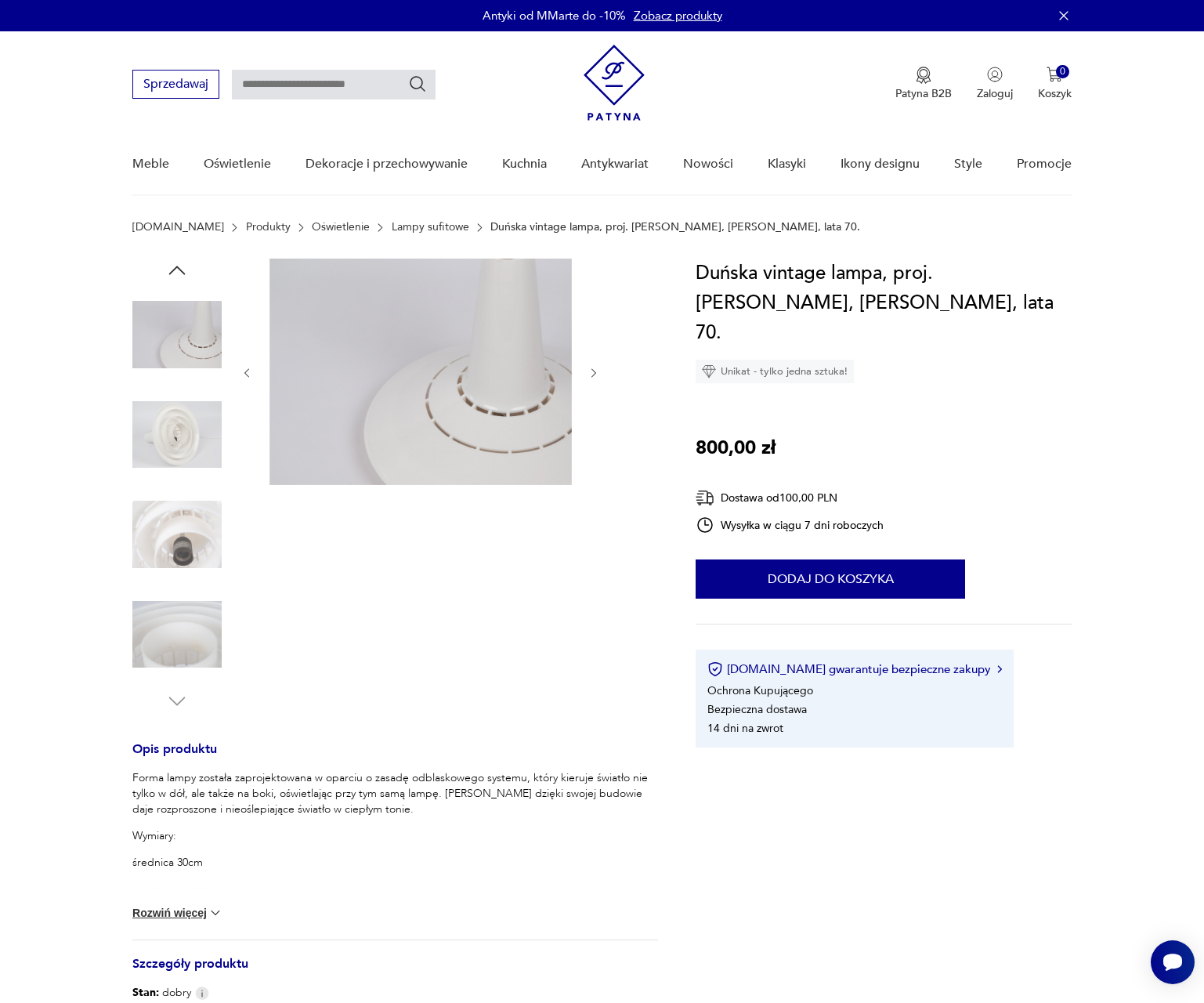
click at [168, 505] on img at bounding box center [177, 534] width 89 height 89
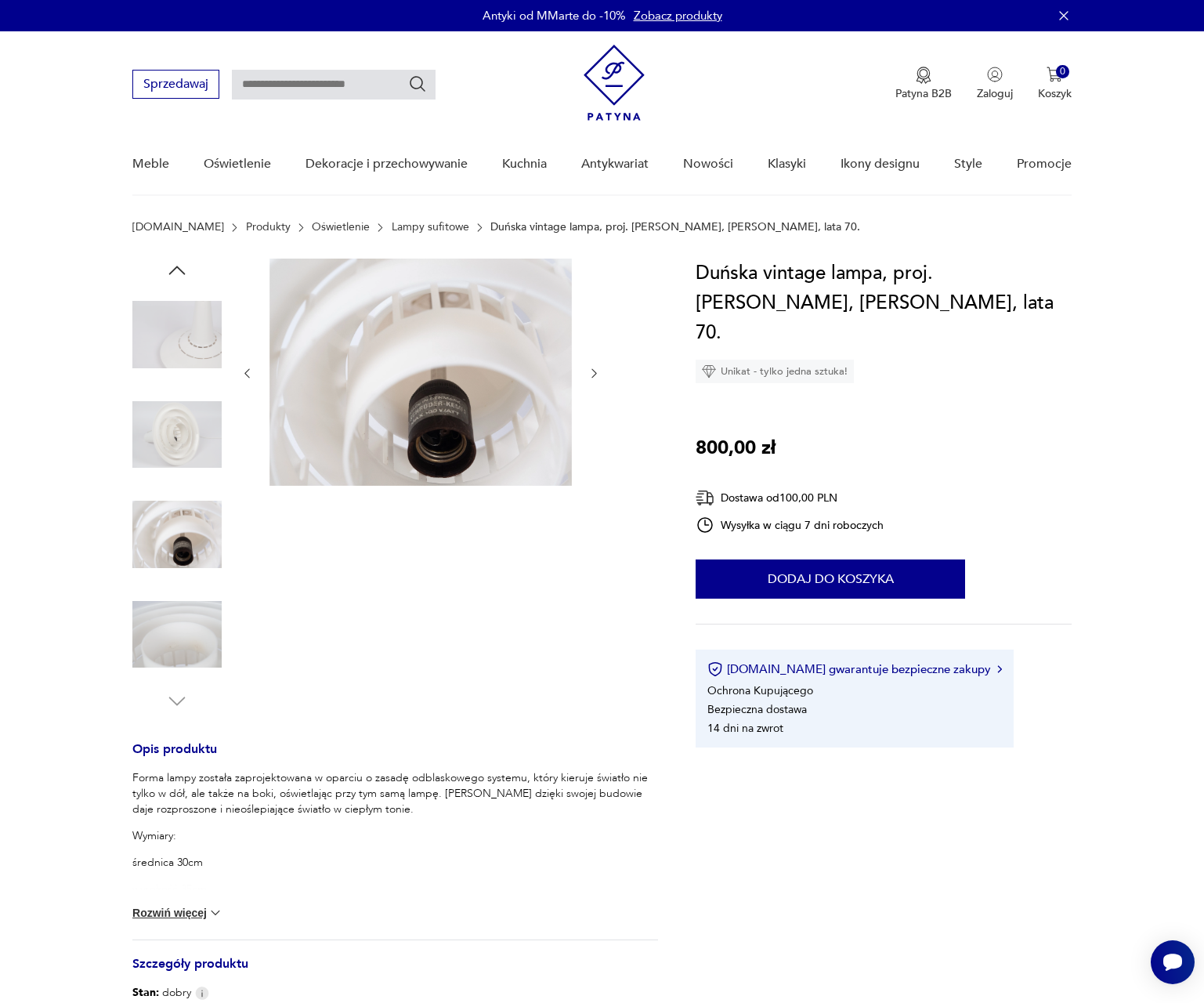
click at [182, 619] on img at bounding box center [177, 634] width 89 height 89
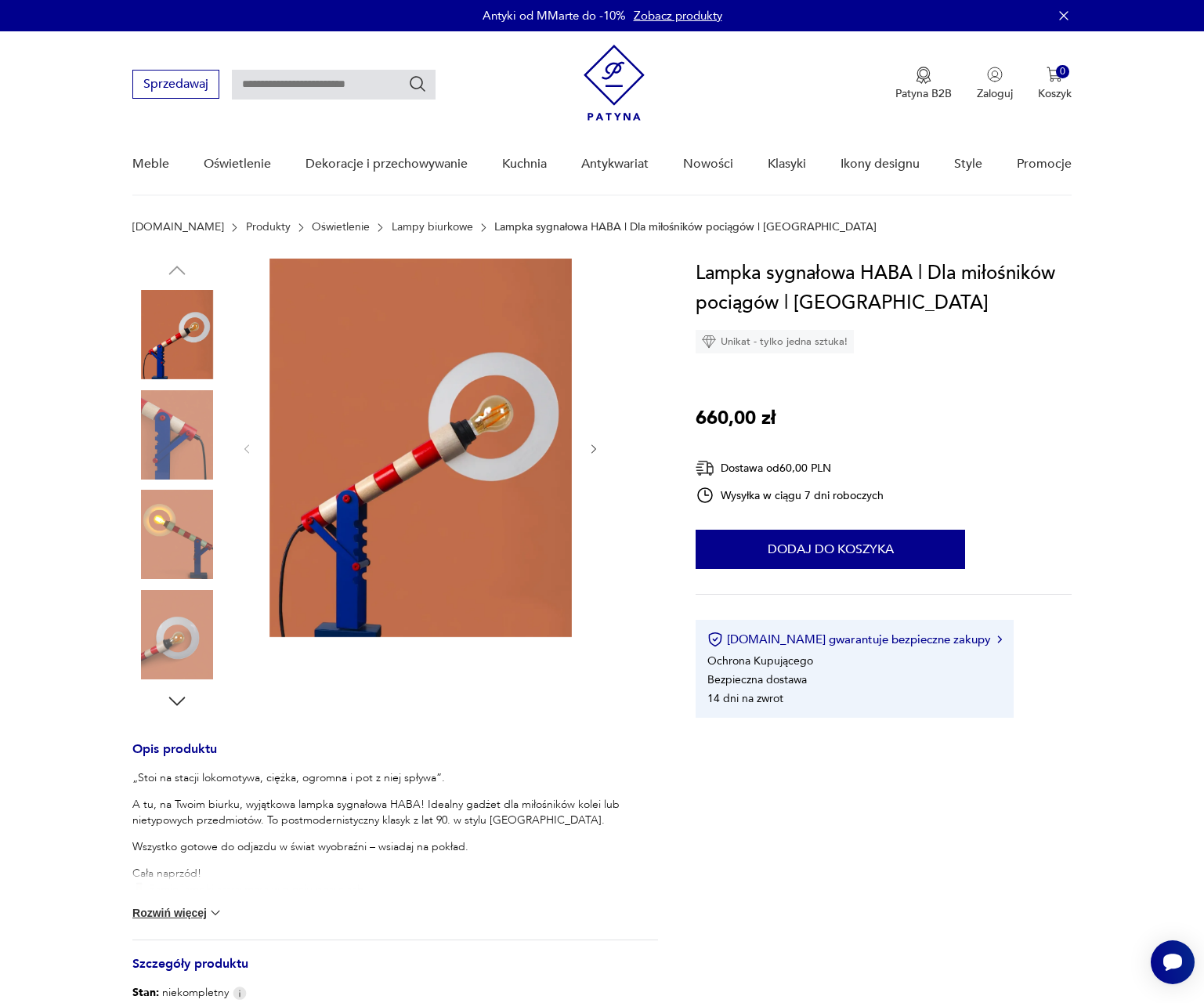
click at [180, 617] on img at bounding box center [177, 634] width 89 height 89
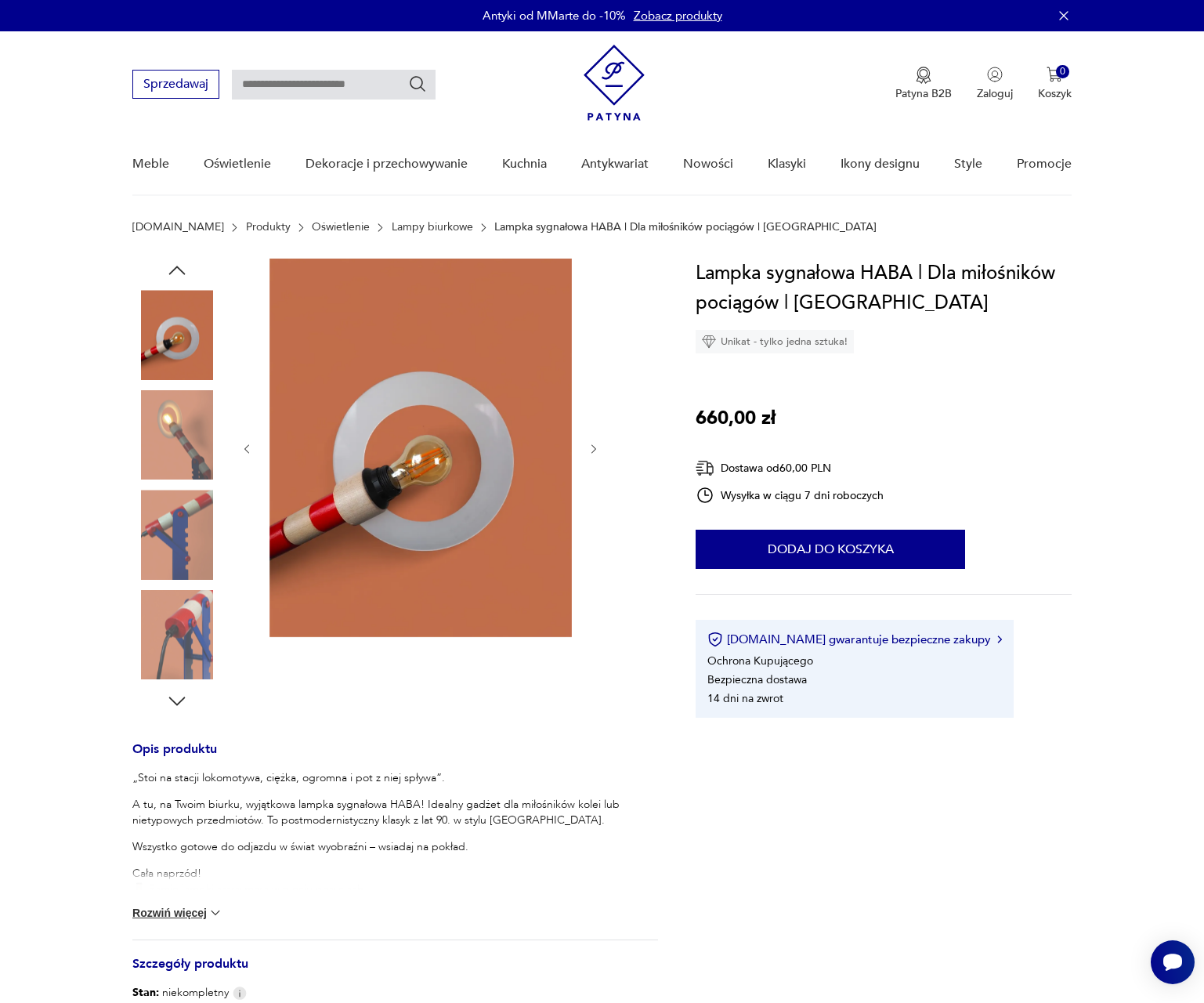
click at [166, 569] on img at bounding box center [177, 534] width 89 height 89
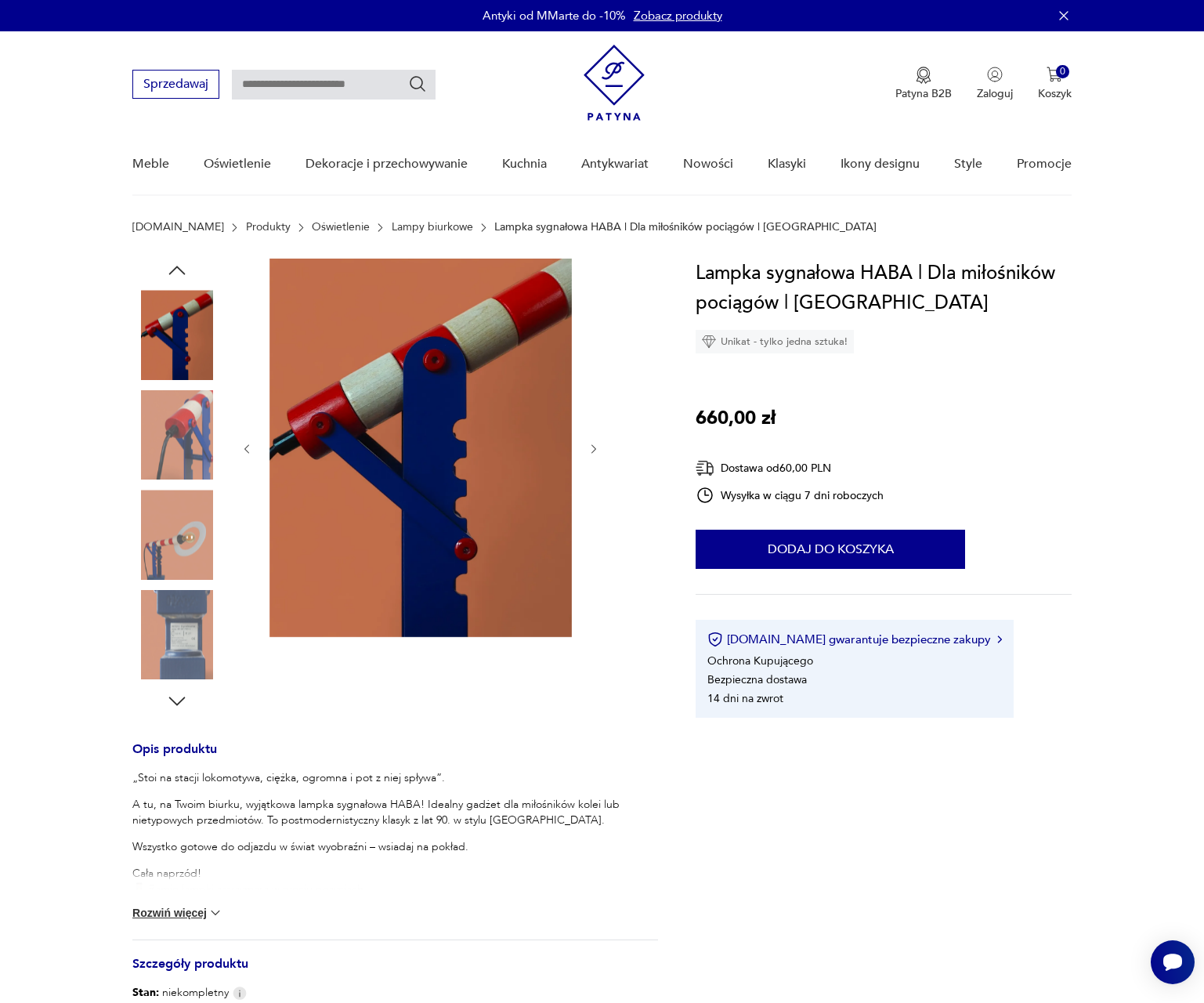
click at [174, 634] on img at bounding box center [177, 634] width 89 height 89
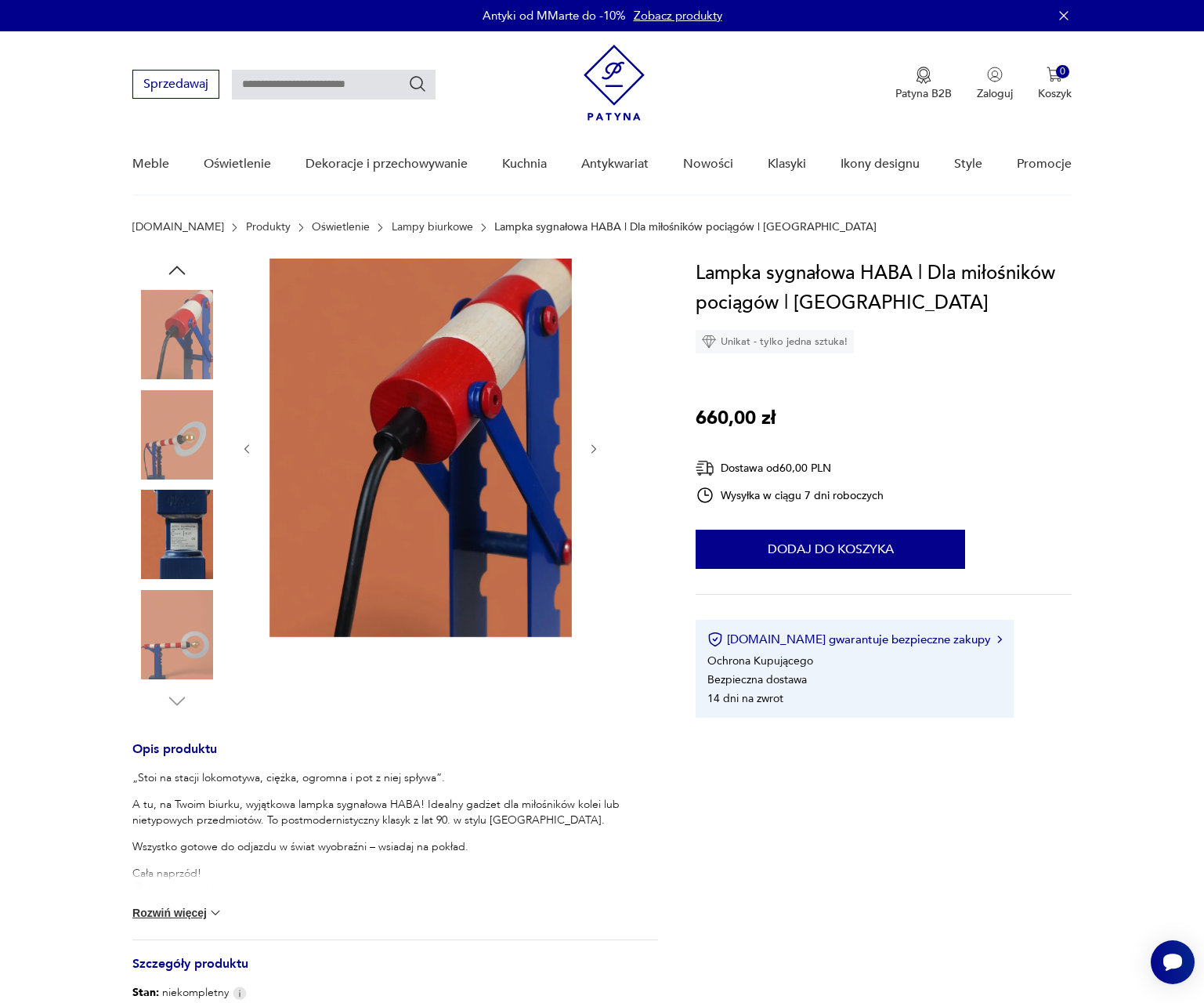
click at [187, 644] on img at bounding box center [177, 634] width 89 height 89
